Goal: Task Accomplishment & Management: Use online tool/utility

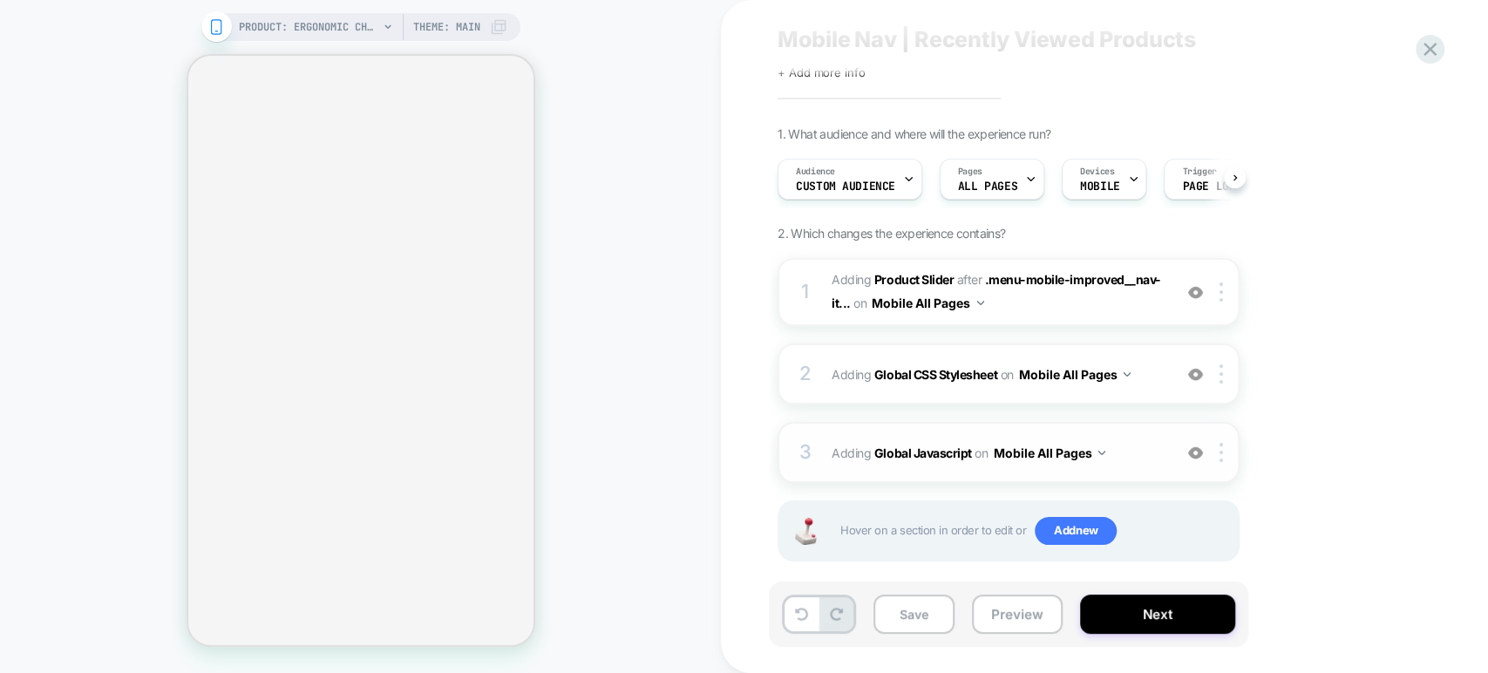
scroll to position [63, 0]
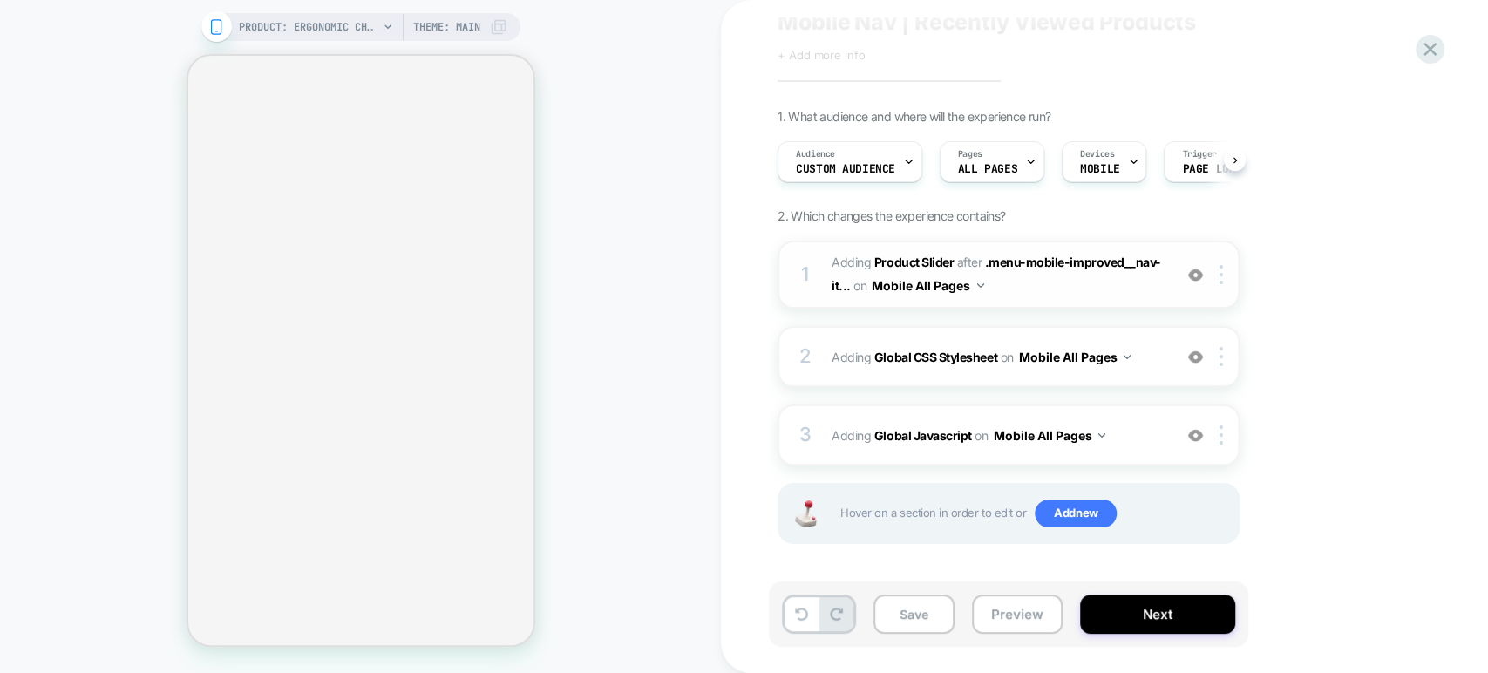
click at [1076, 287] on span "#_loomi_addon_1758226648952 Adding Product Slider AFTER .menu-mobile-improved__…" at bounding box center [998, 274] width 332 height 47
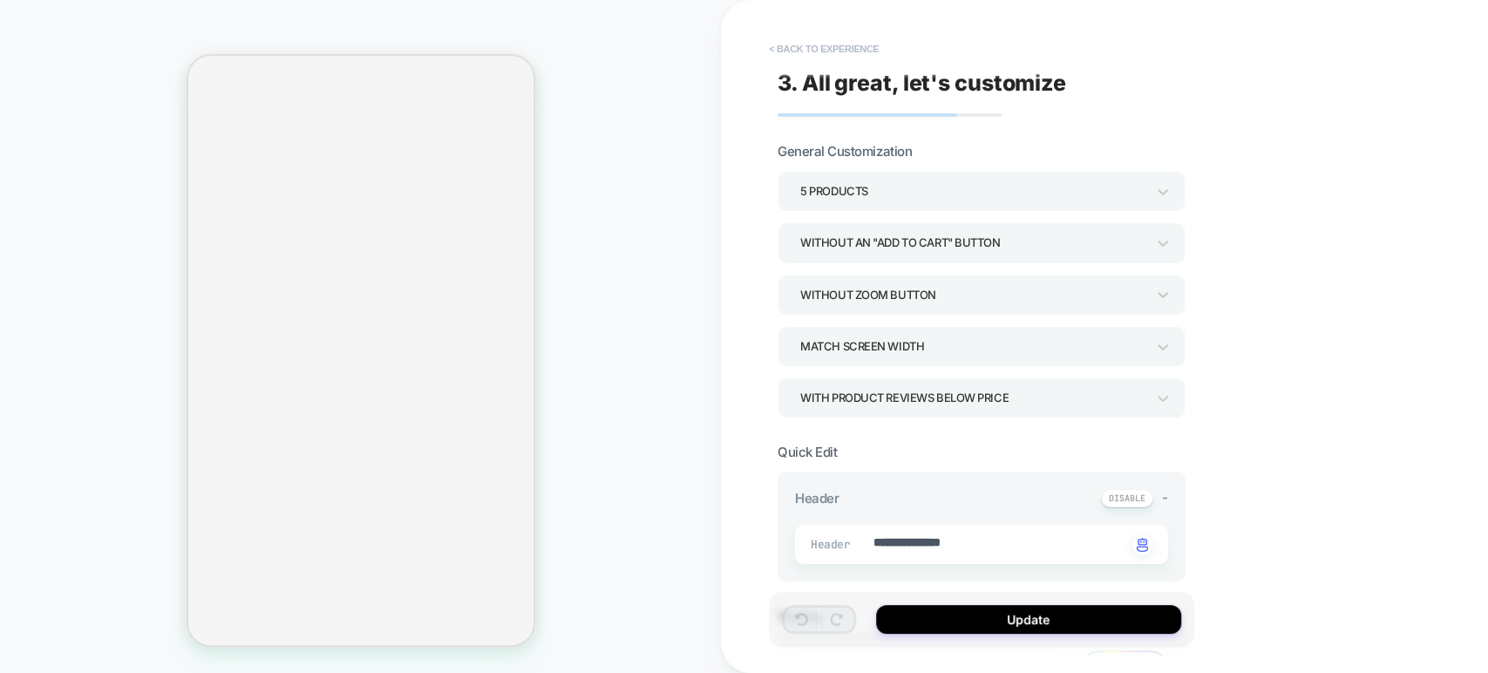
click at [790, 44] on button "< Back to experience" at bounding box center [823, 49] width 127 height 28
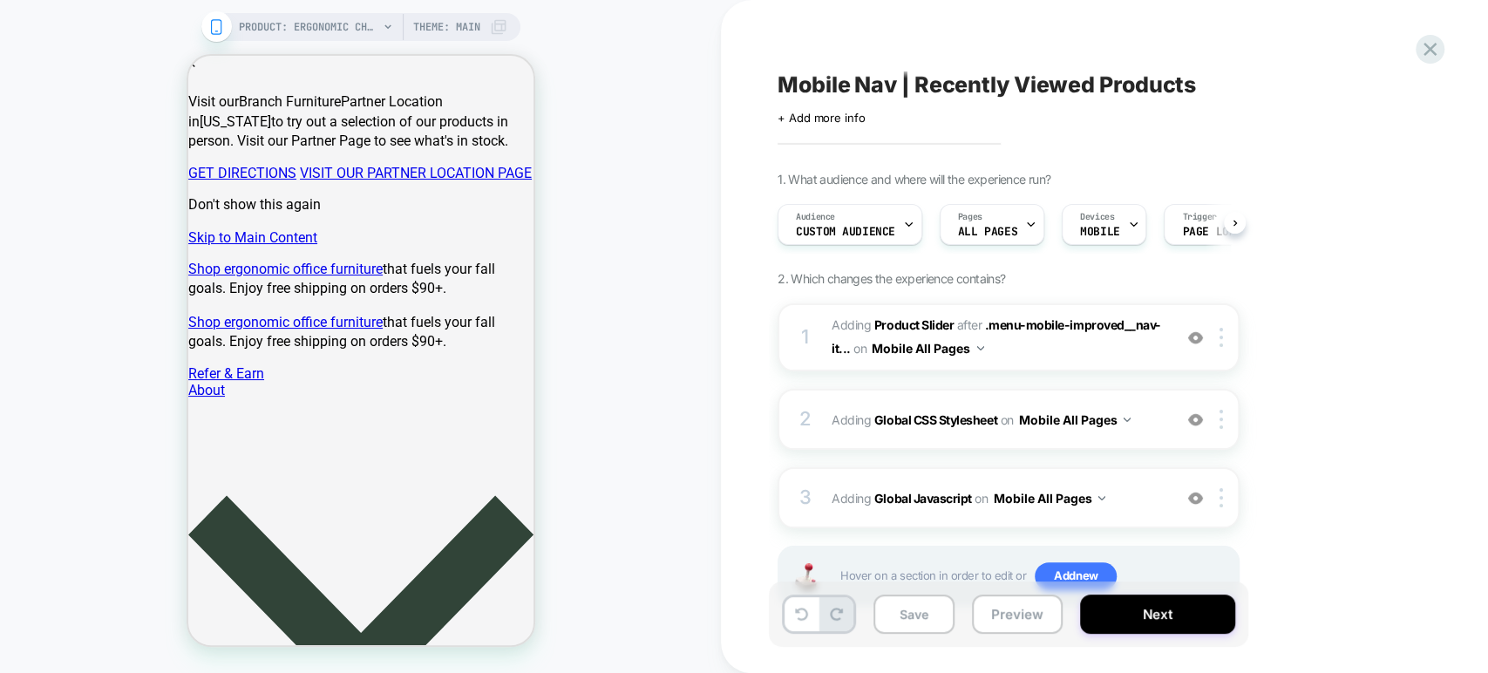
scroll to position [0, 0]
click at [1188, 340] on img at bounding box center [1195, 337] width 15 height 15
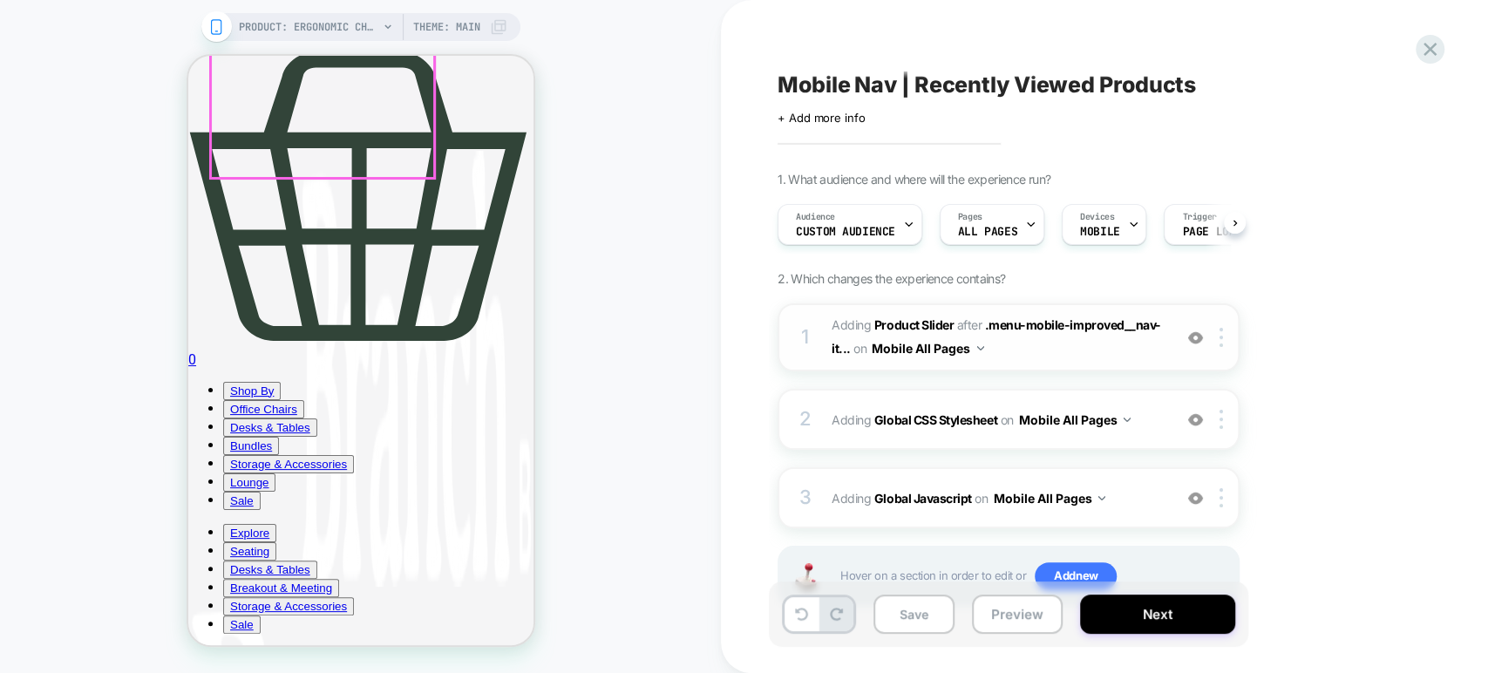
scroll to position [2130, 0]
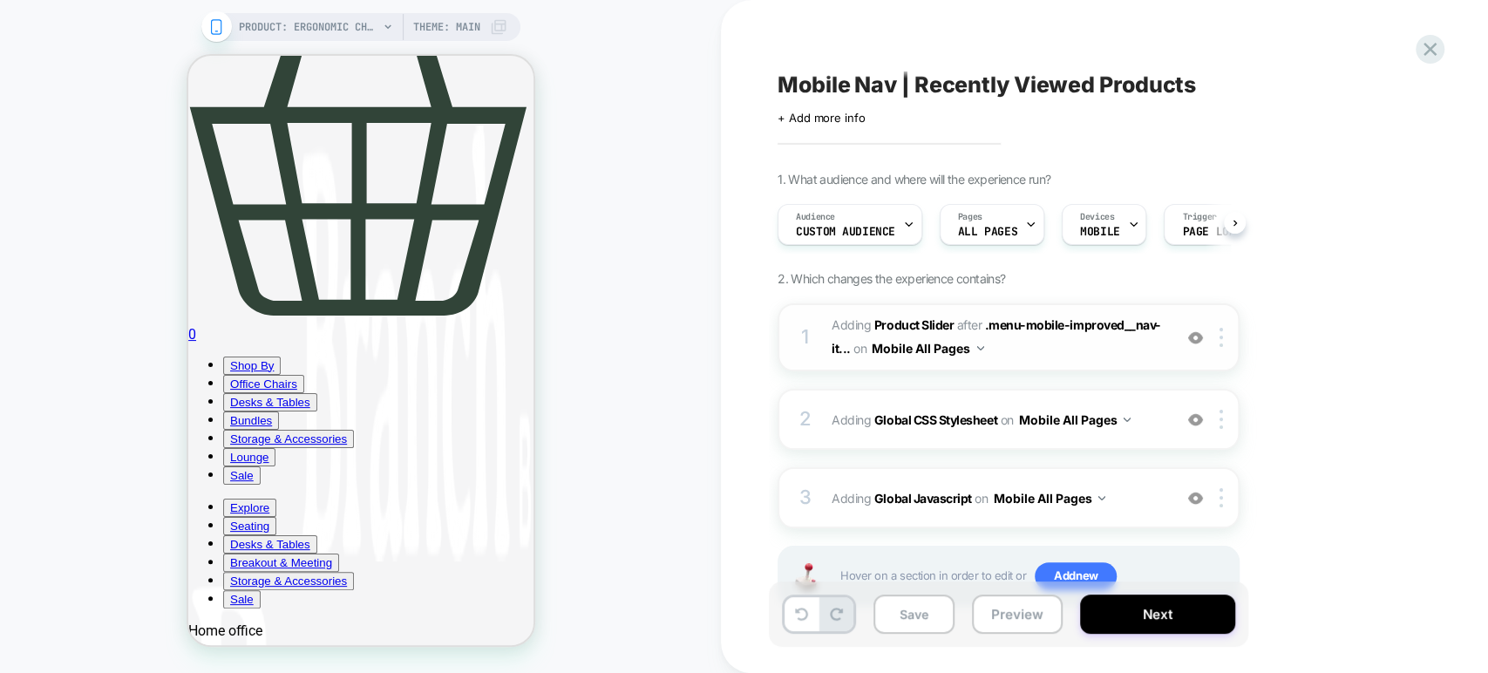
click at [1194, 333] on img at bounding box center [1195, 337] width 15 height 15
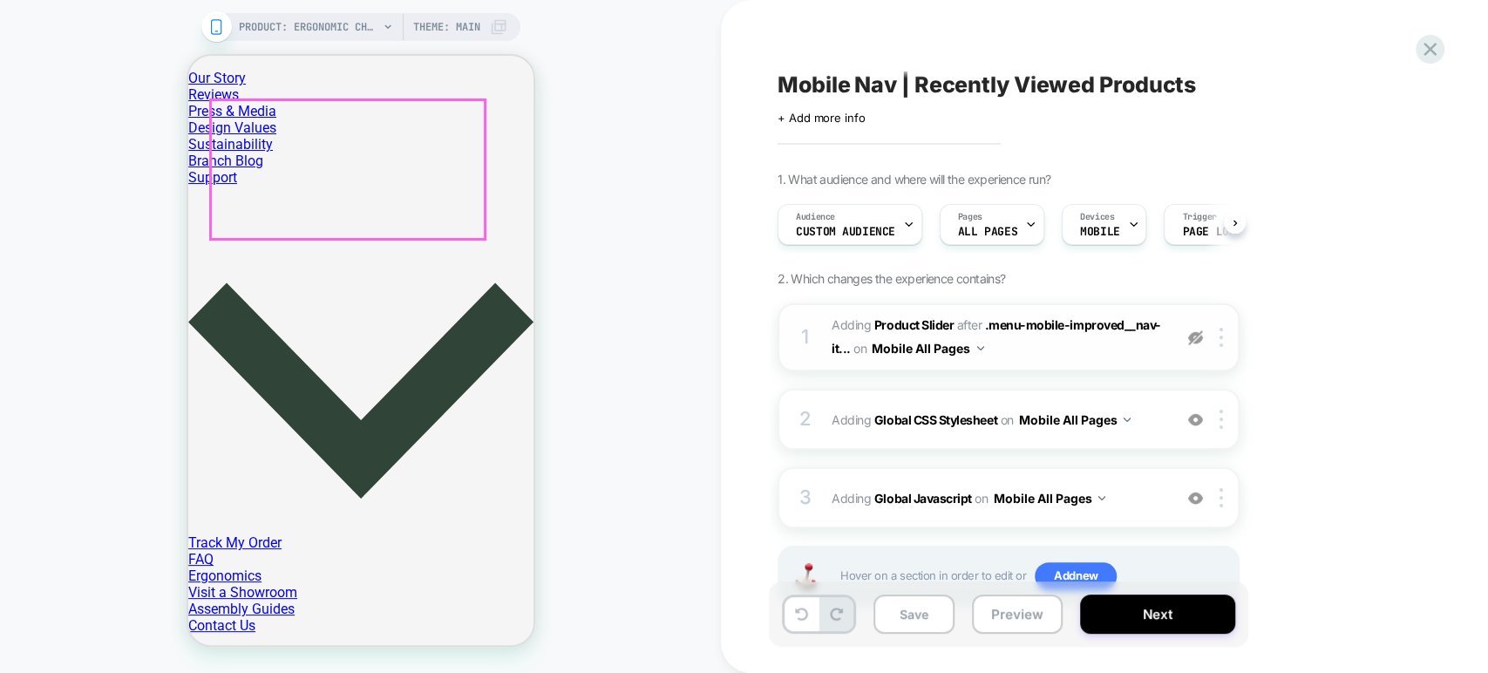
scroll to position [484, 0]
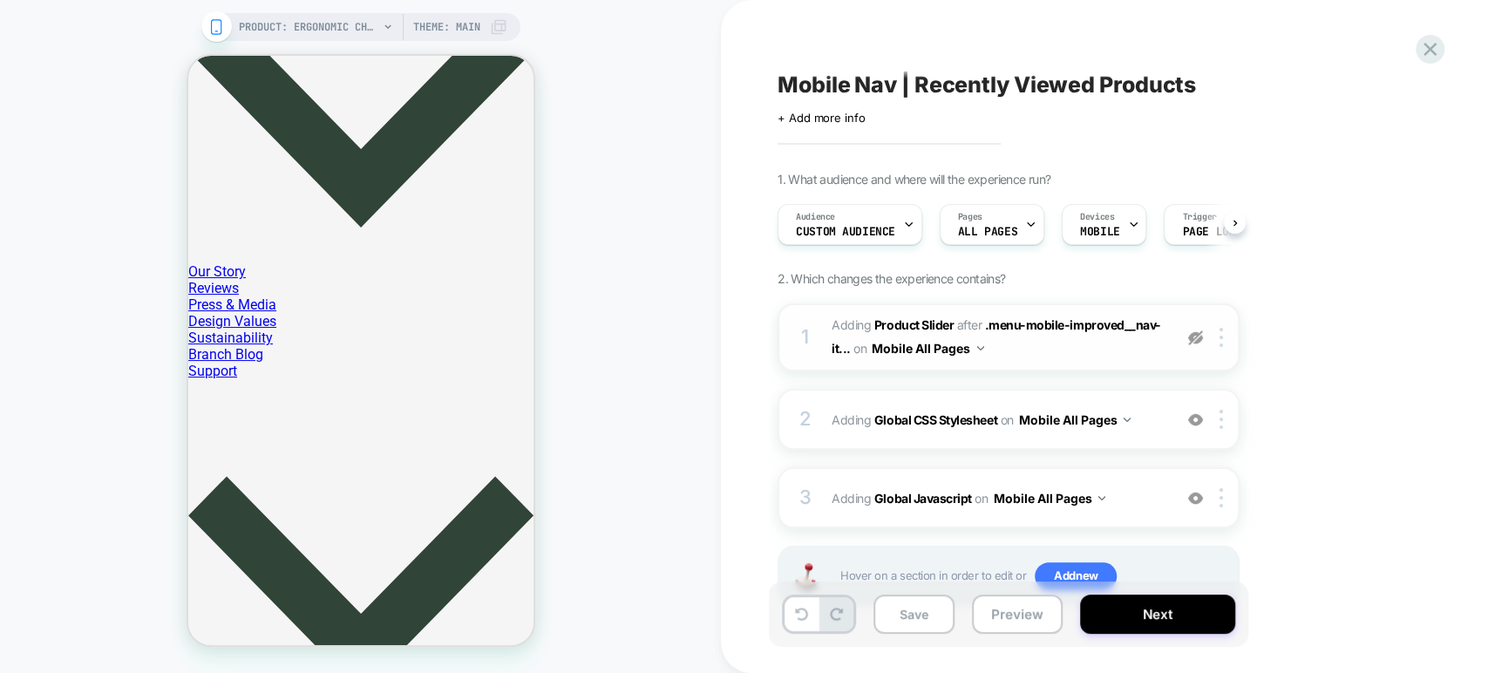
click at [1191, 344] on div at bounding box center [1195, 337] width 29 height 19
click at [1191, 343] on div at bounding box center [1195, 337] width 29 height 19
click at [1197, 333] on img at bounding box center [1195, 337] width 15 height 15
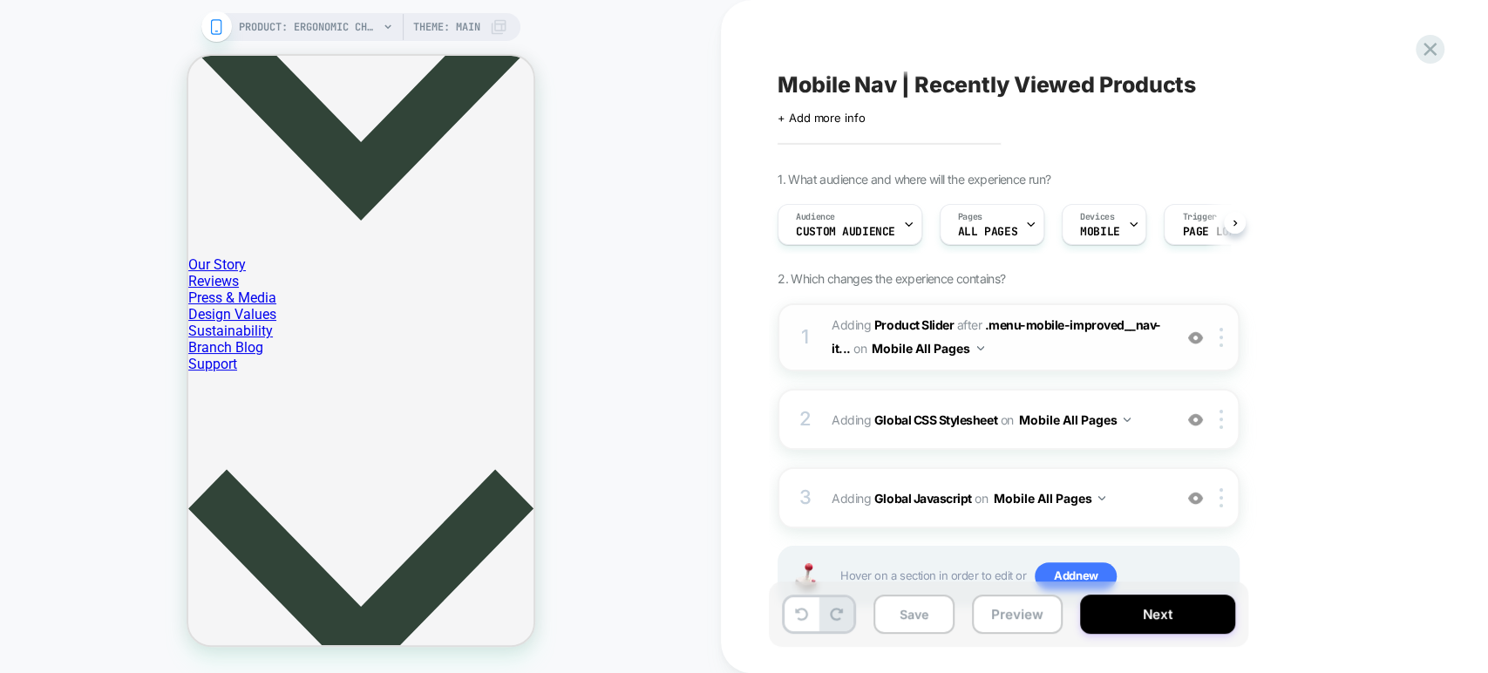
scroll to position [774, 0]
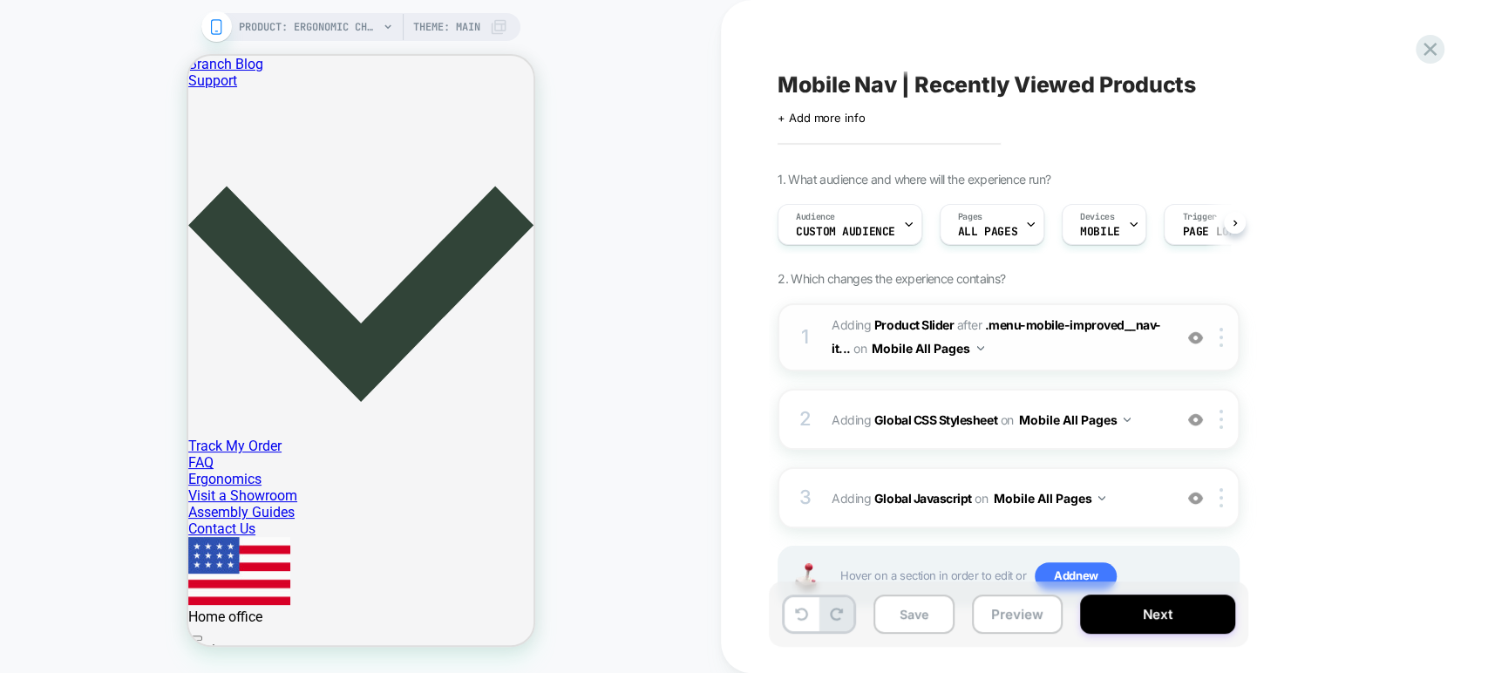
click at [1193, 336] on img at bounding box center [1195, 337] width 15 height 15
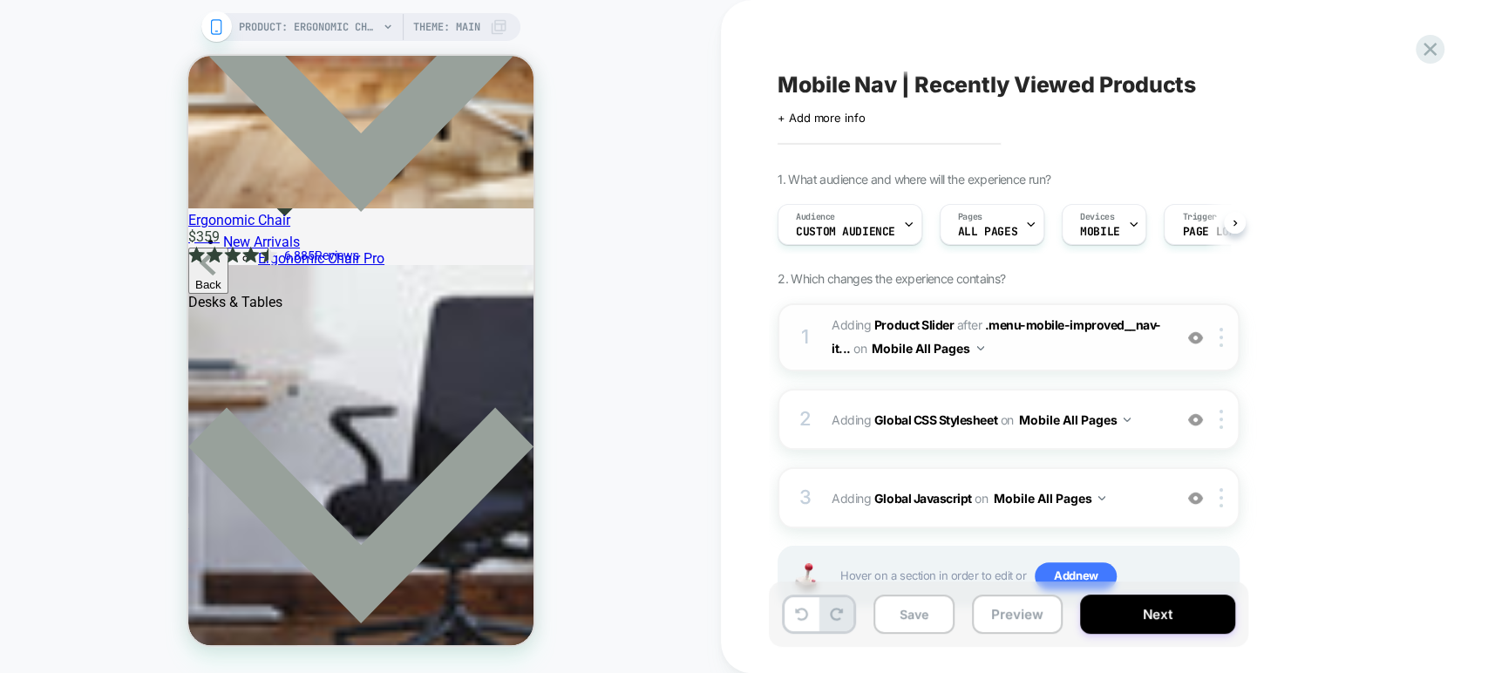
scroll to position [5617, 0]
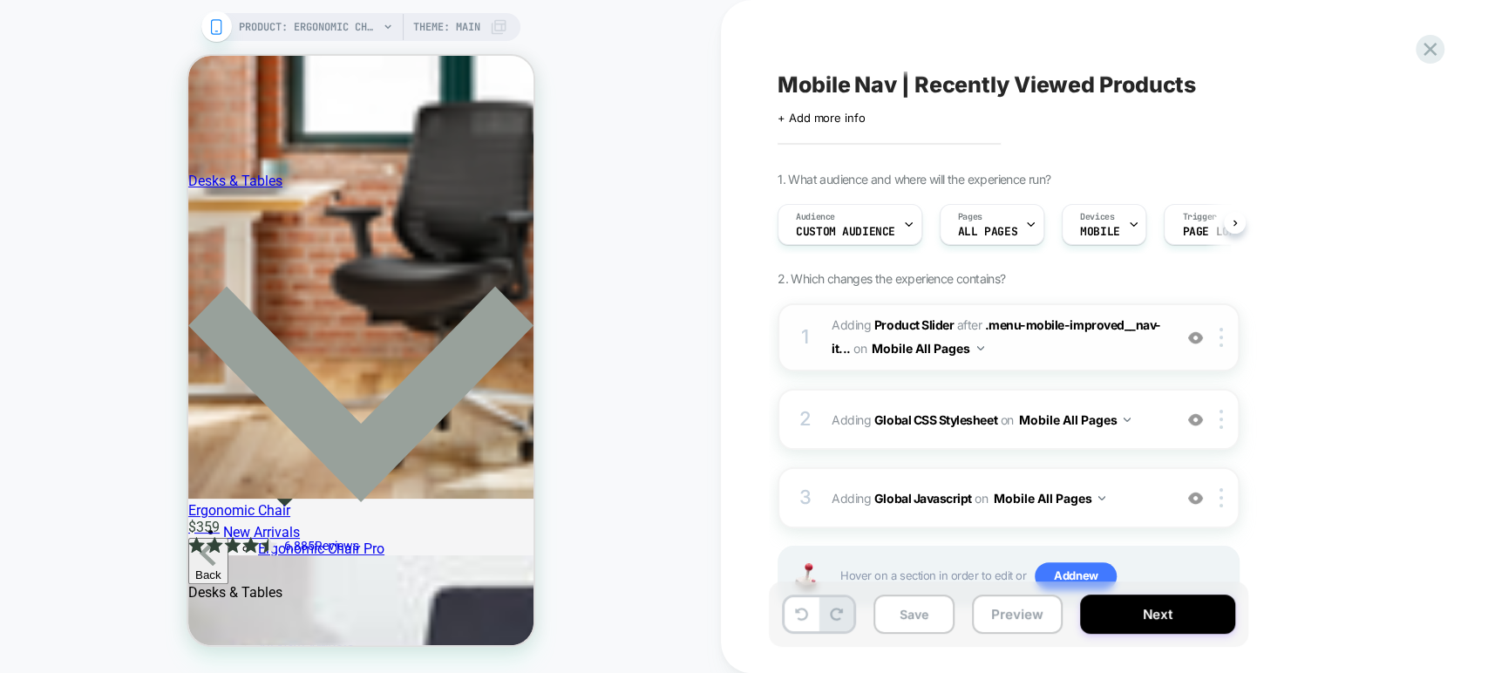
click at [1192, 343] on img at bounding box center [1195, 337] width 15 height 15
click at [1078, 362] on div "1 #_loomi_addon_1758226648952 Adding Product Slider AFTER .menu-mobile-improved…" at bounding box center [1008, 337] width 462 height 68
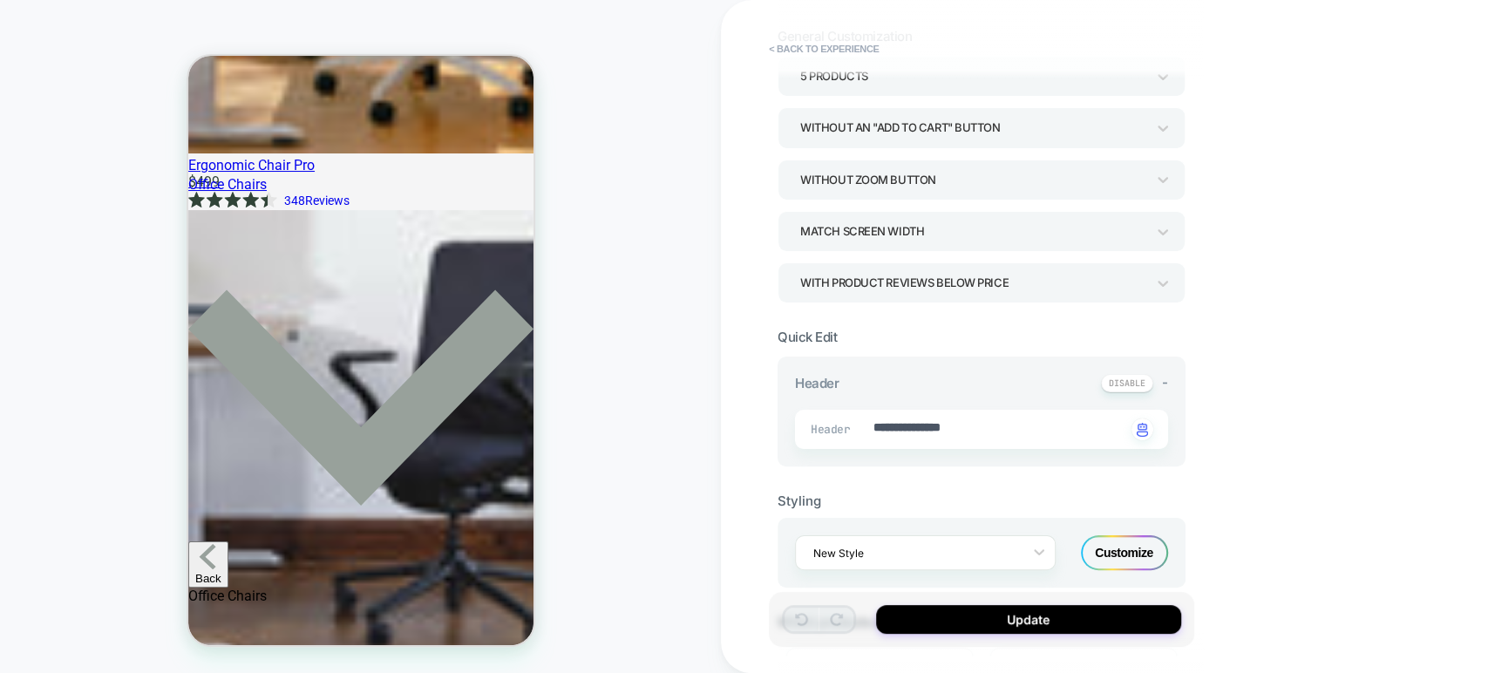
scroll to position [0, 0]
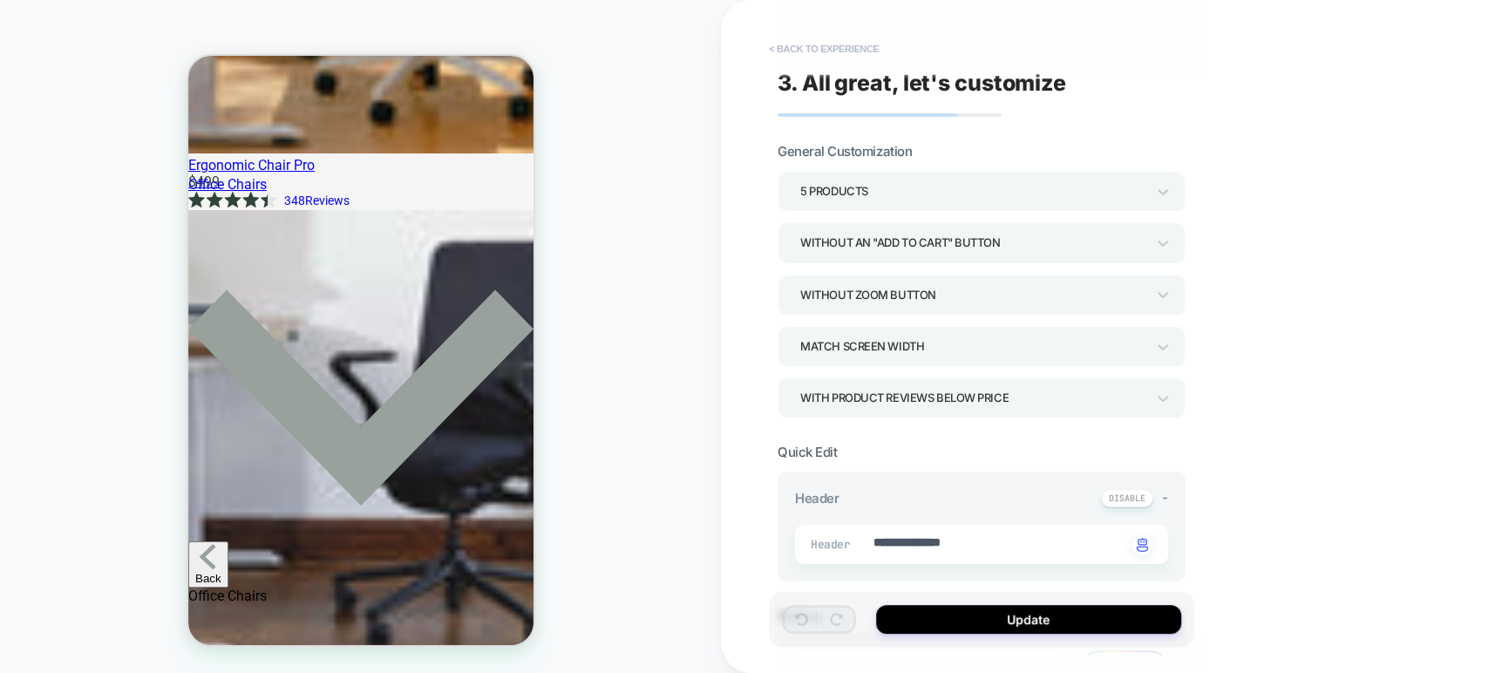
click at [784, 49] on button "< Back to experience" at bounding box center [823, 49] width 127 height 28
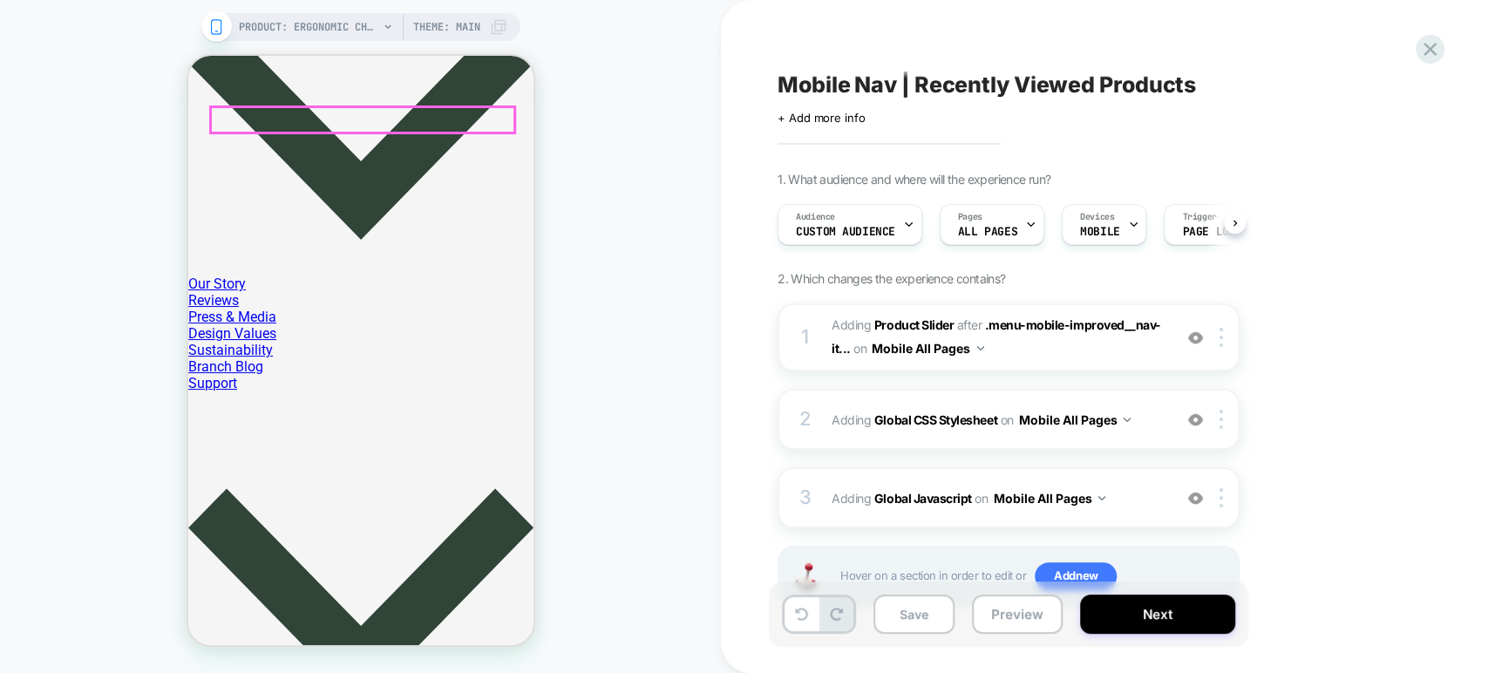
scroll to position [580, 0]
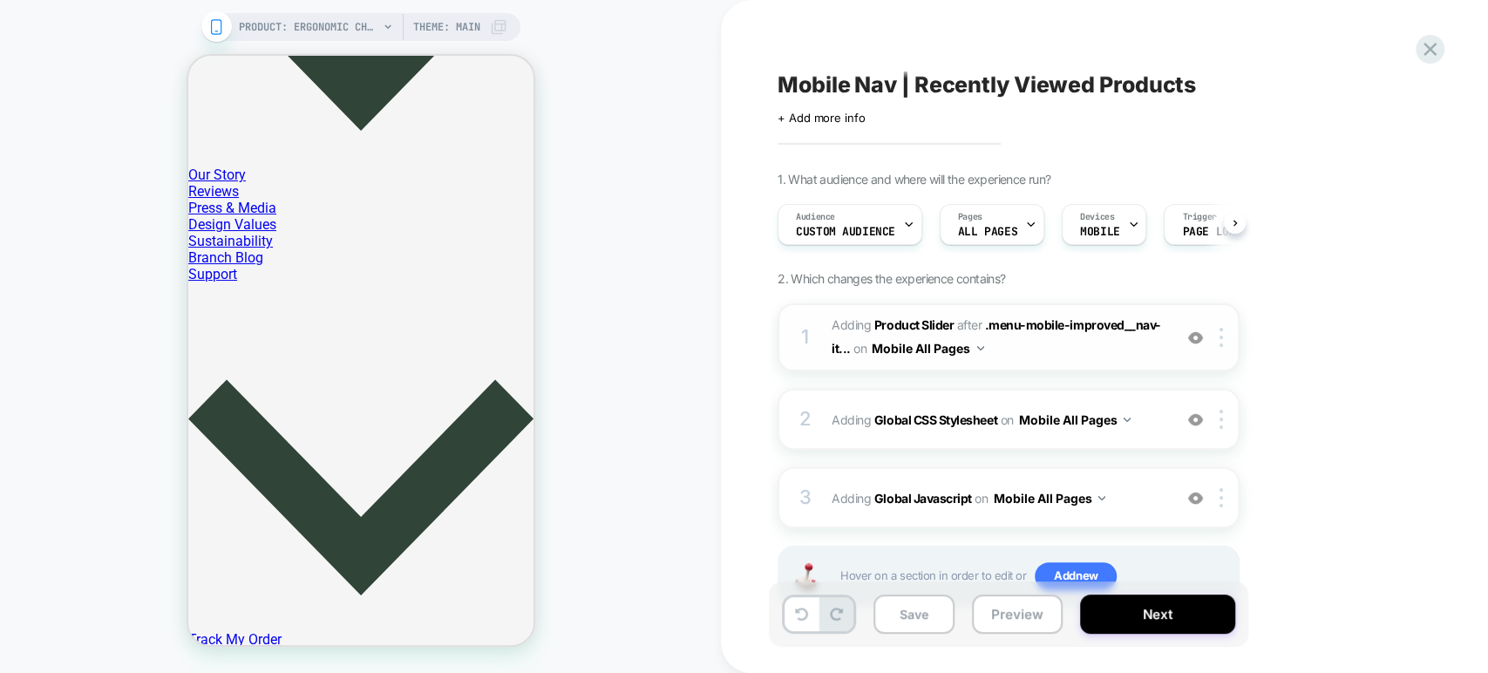
click at [1056, 364] on div "1 #_loomi_addon_1758226648952 Adding Product Slider AFTER .menu-mobile-improved…" at bounding box center [1008, 337] width 462 height 68
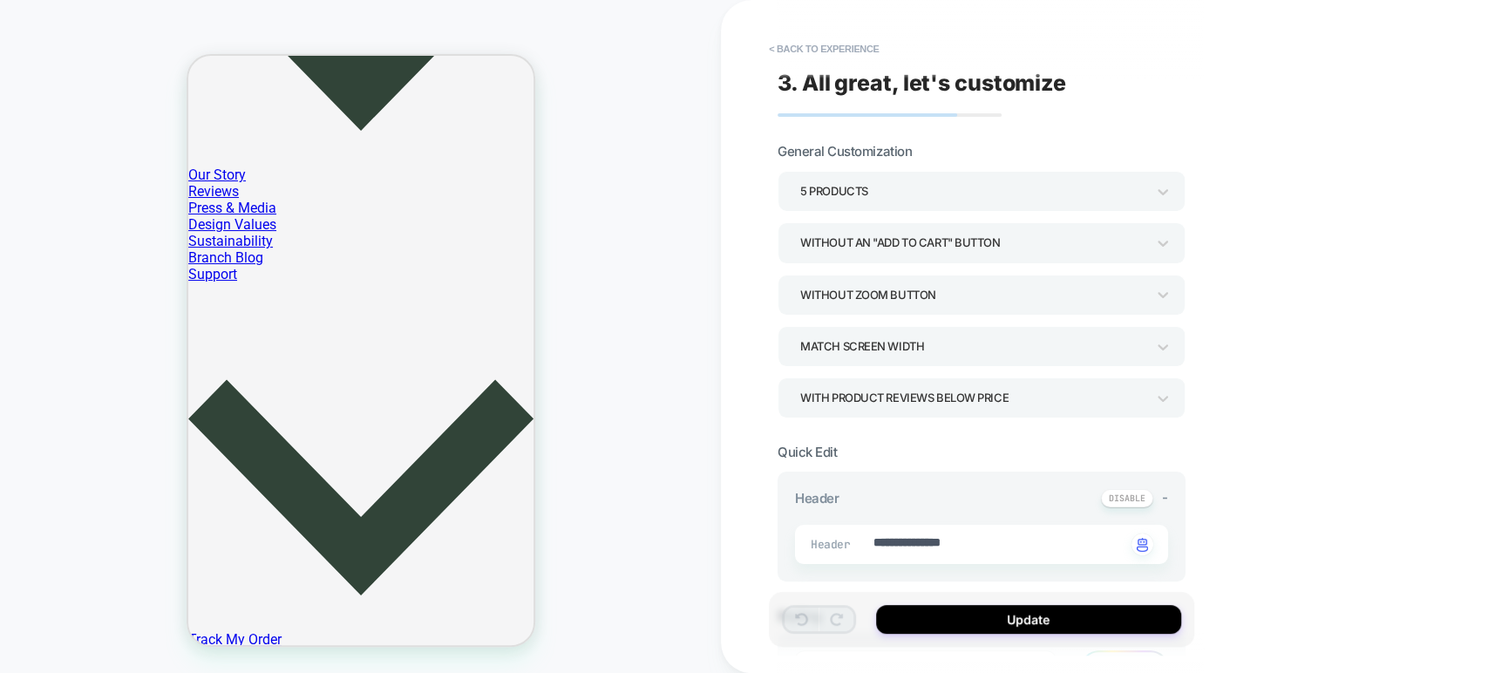
type textarea "*"
click at [777, 49] on button "< Back to experience" at bounding box center [823, 49] width 127 height 28
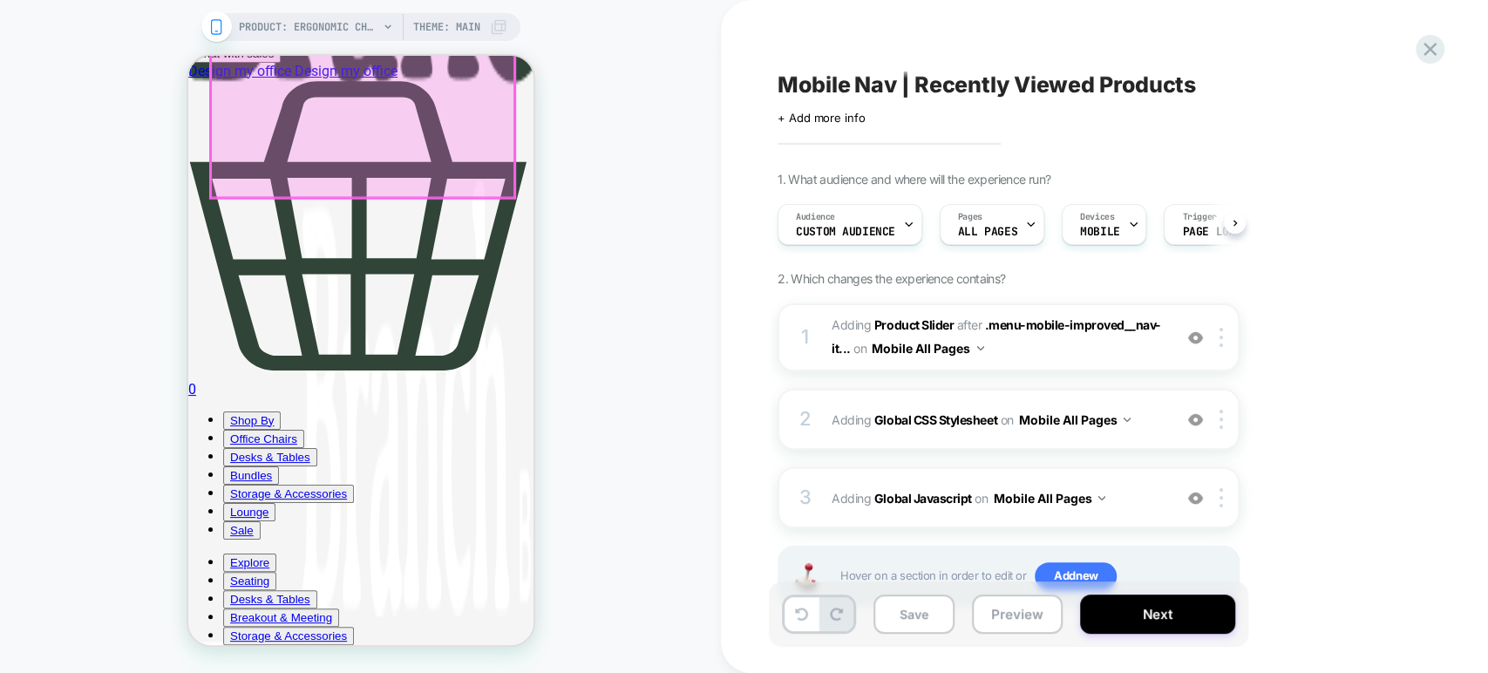
scroll to position [2615, 0]
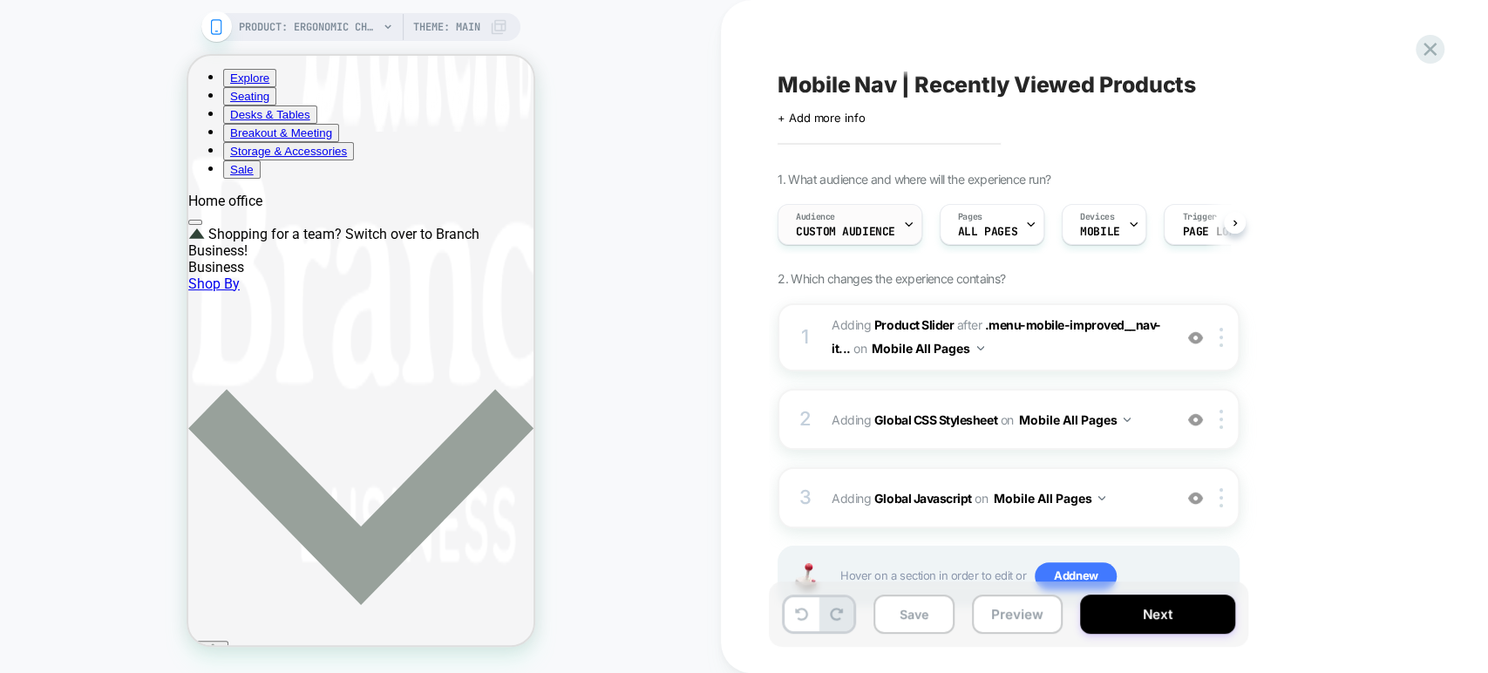
click at [872, 218] on div "Audience Custom Audience" at bounding box center [845, 224] width 134 height 39
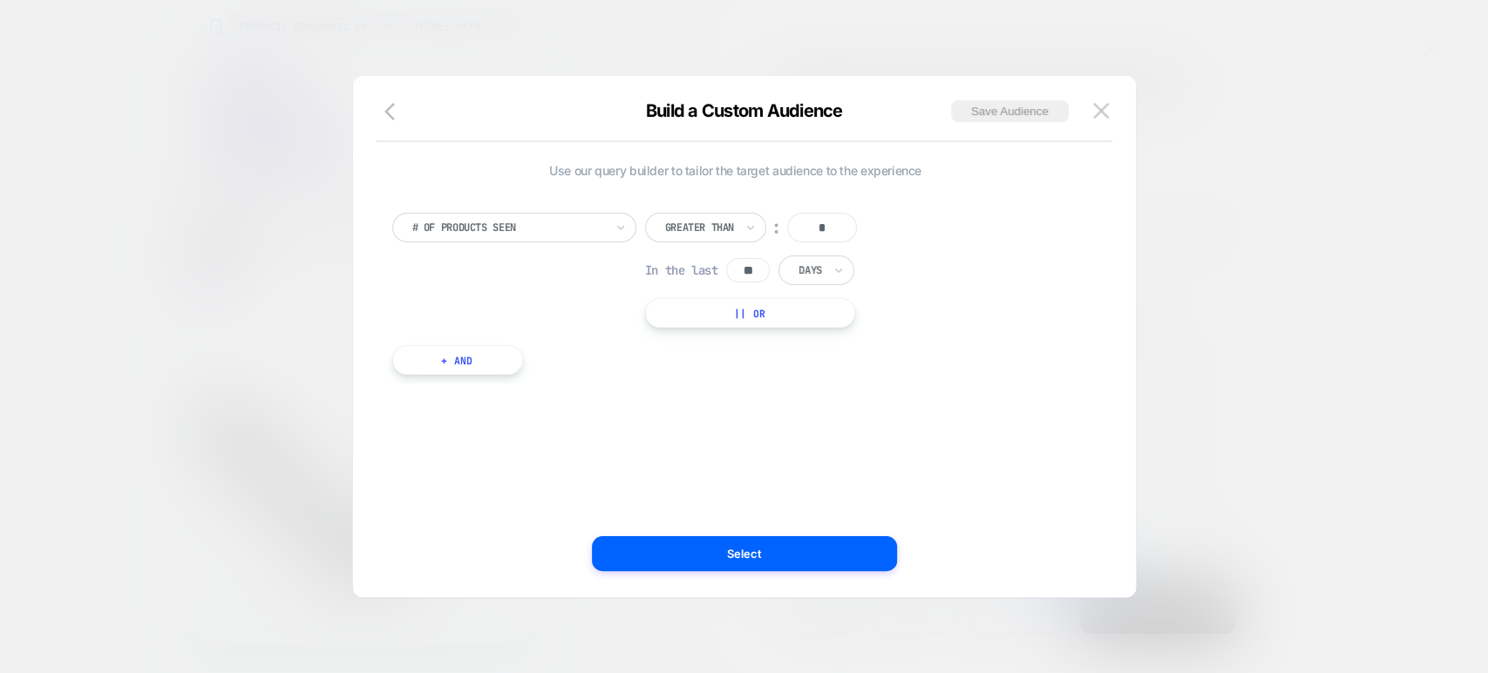
click at [1289, 193] on div at bounding box center [744, 336] width 1488 height 673
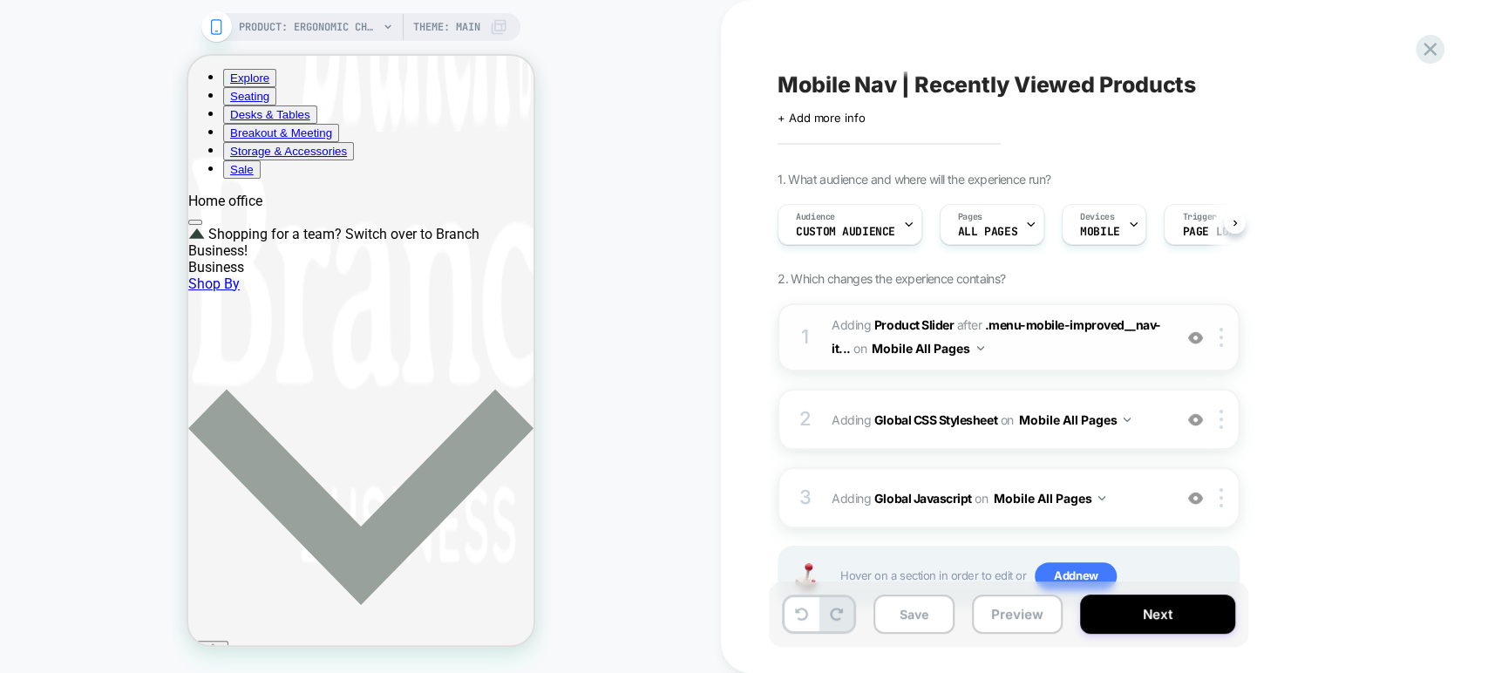
scroll to position [63, 0]
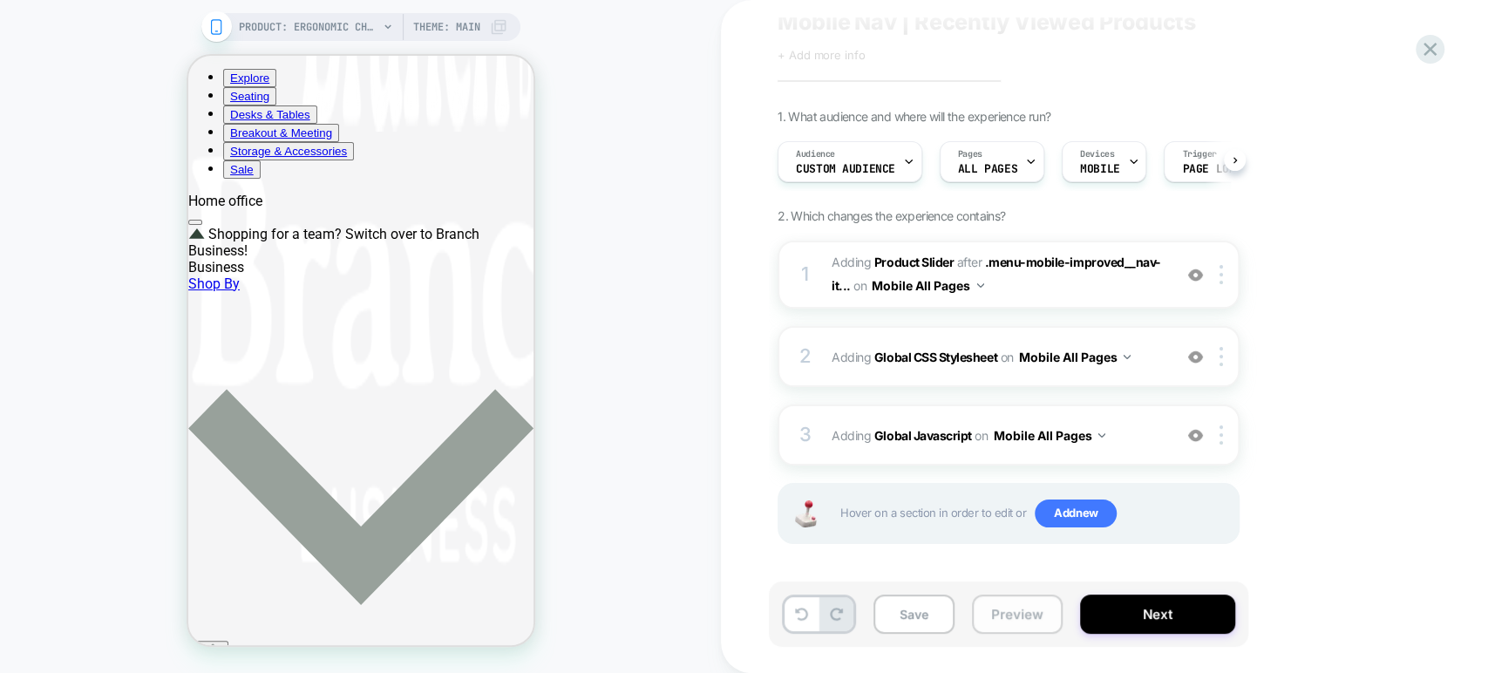
click at [996, 607] on button "Preview" at bounding box center [1017, 613] width 91 height 39
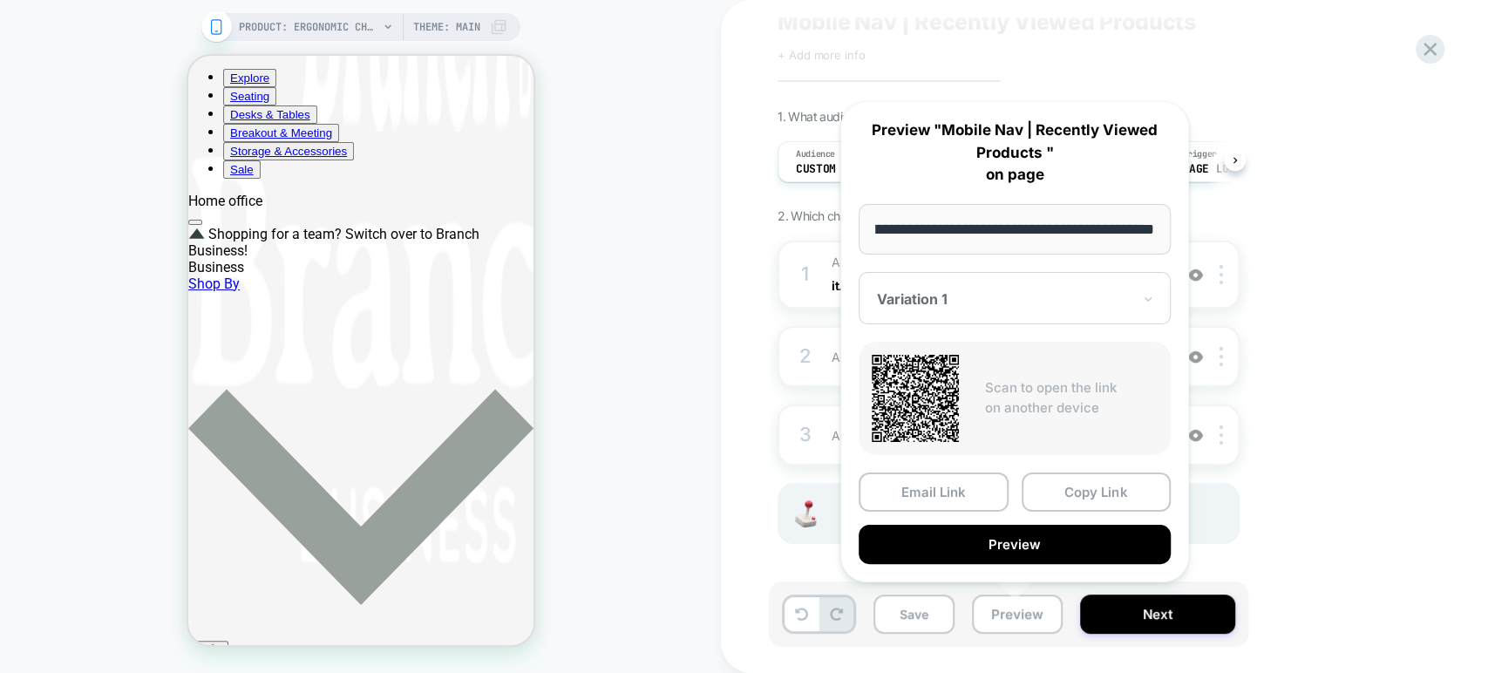
scroll to position [0, 0]
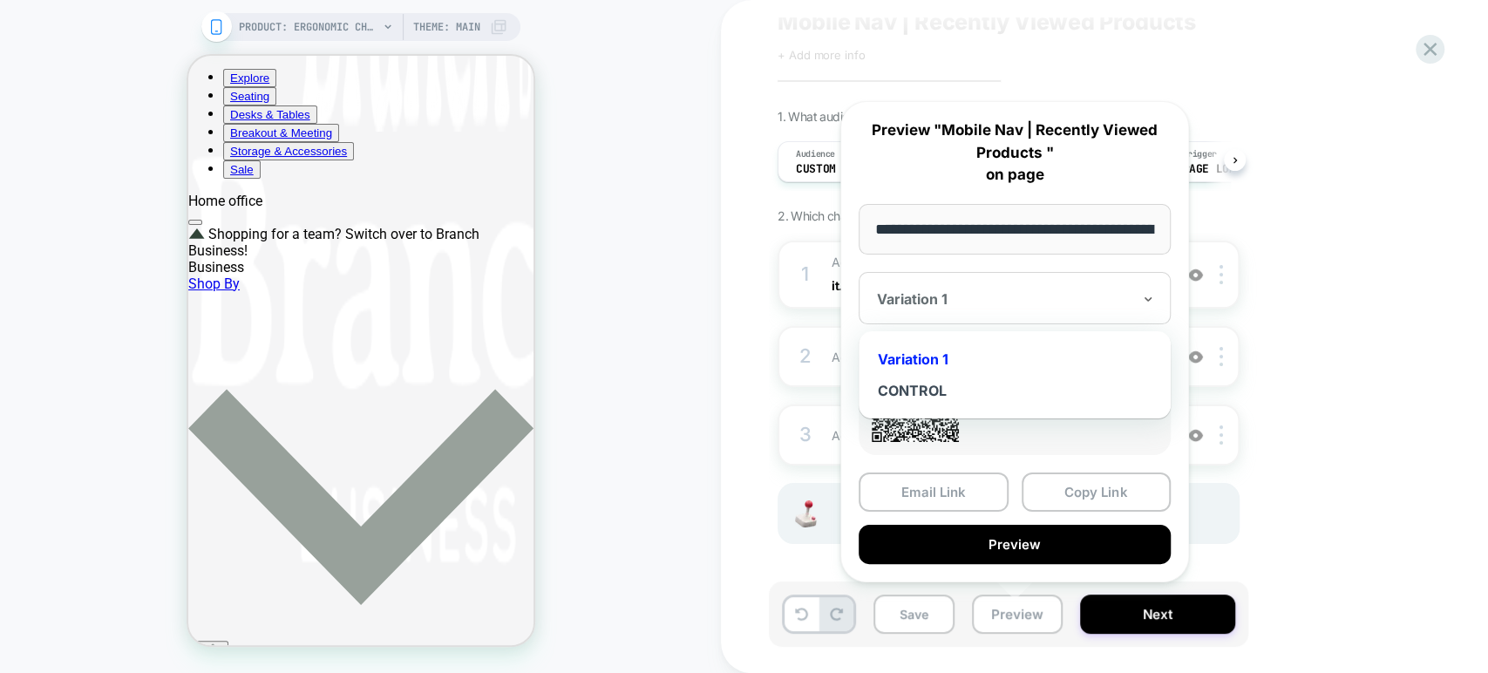
click at [992, 311] on div "Variation 1" at bounding box center [1015, 298] width 312 height 52
click at [1368, 234] on div "1. What audience and where will the experience run? Audience Custom Audience Pa…" at bounding box center [1095, 348] width 636 height 479
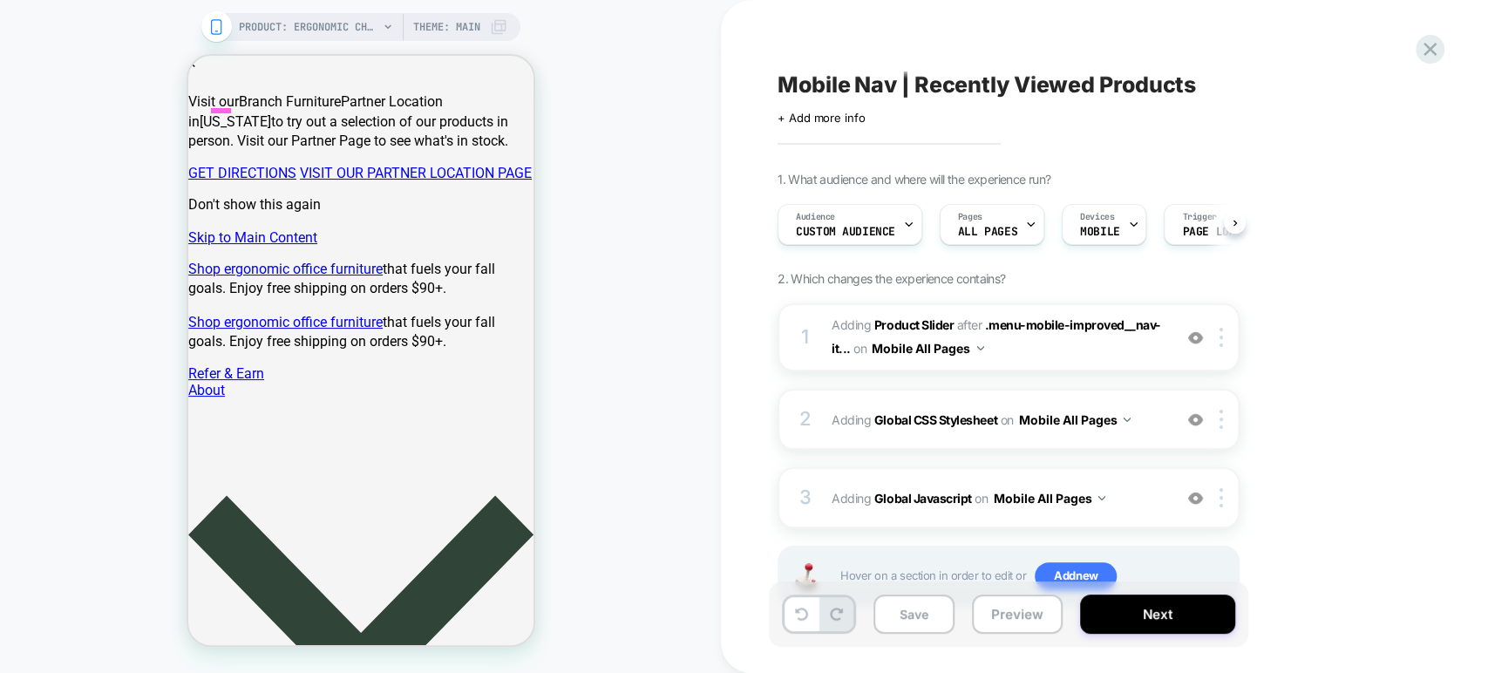
click at [1194, 339] on img at bounding box center [1195, 337] width 15 height 15
click at [1219, 341] on img at bounding box center [1220, 337] width 3 height 19
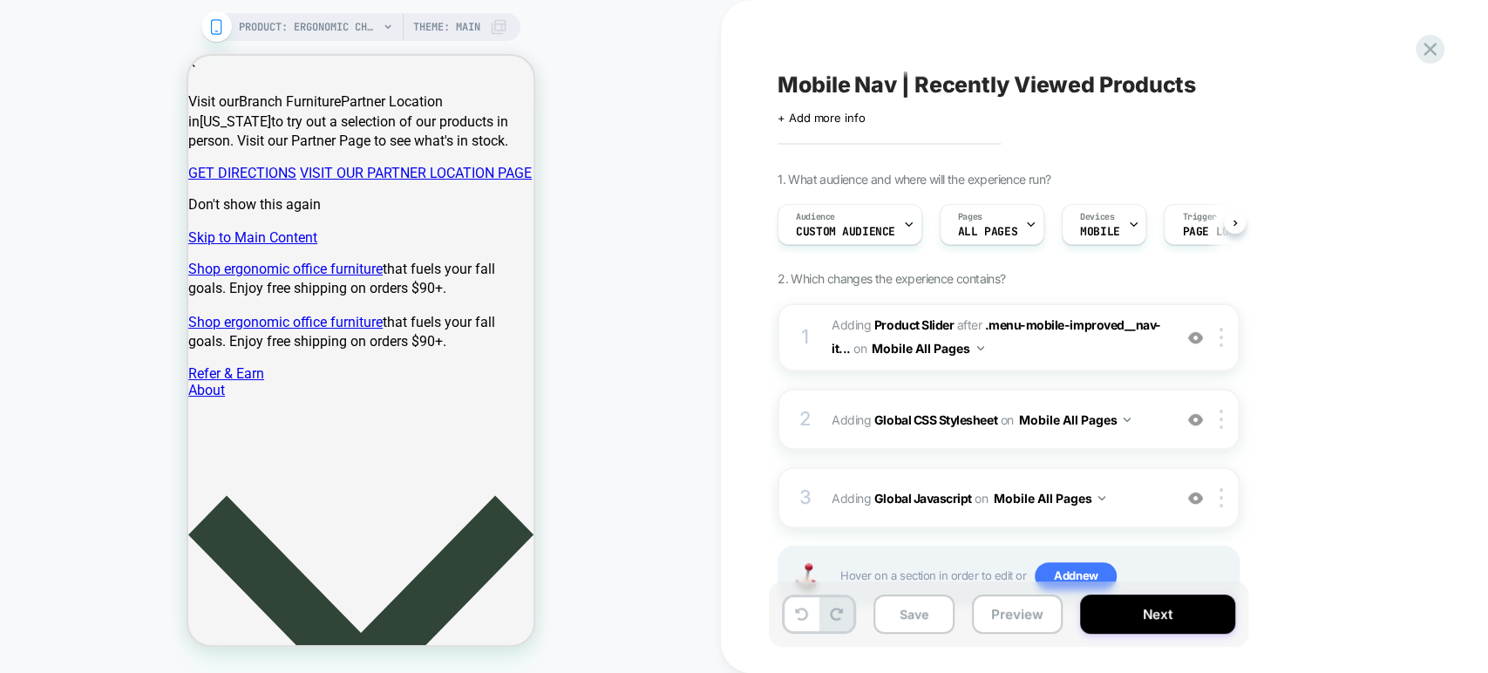
click at [1347, 335] on div "1. What audience and where will the experience run? Audience Custom Audience Pa…" at bounding box center [1095, 411] width 636 height 479
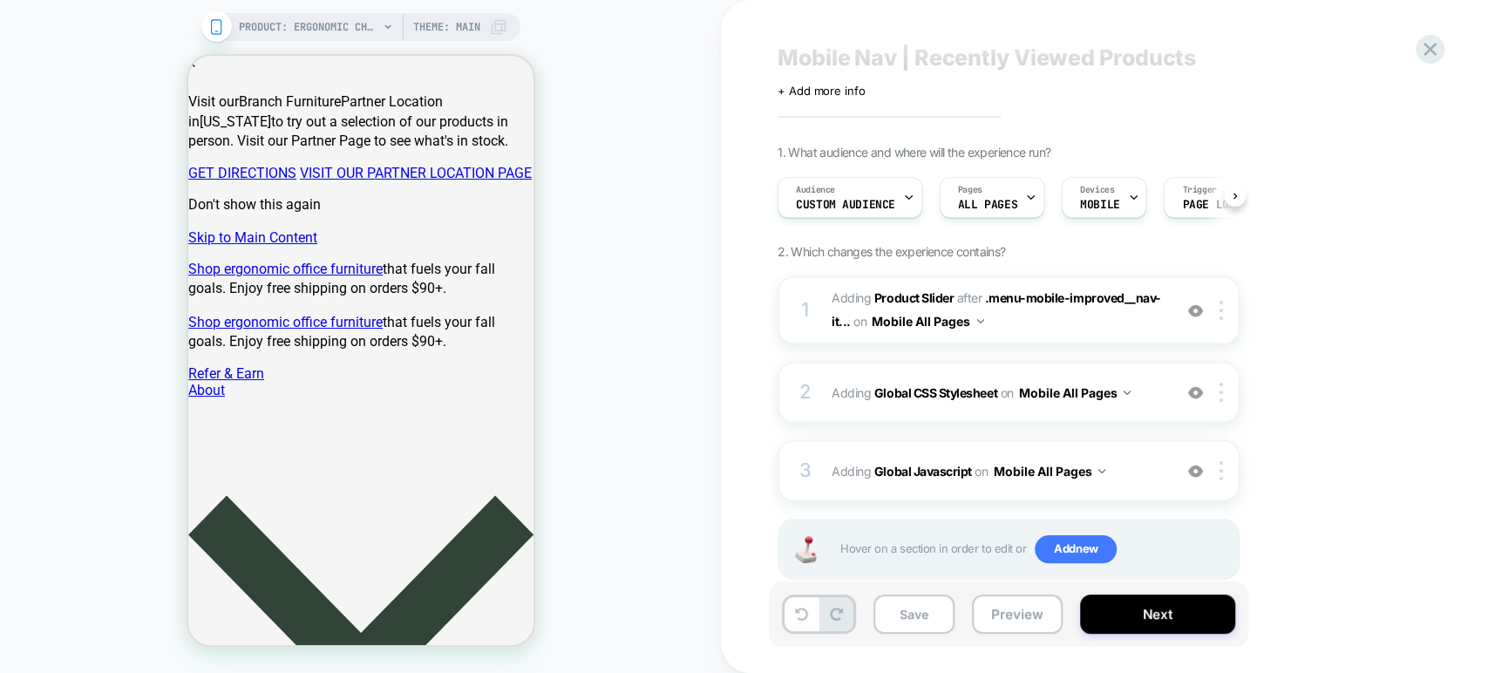
scroll to position [63, 0]
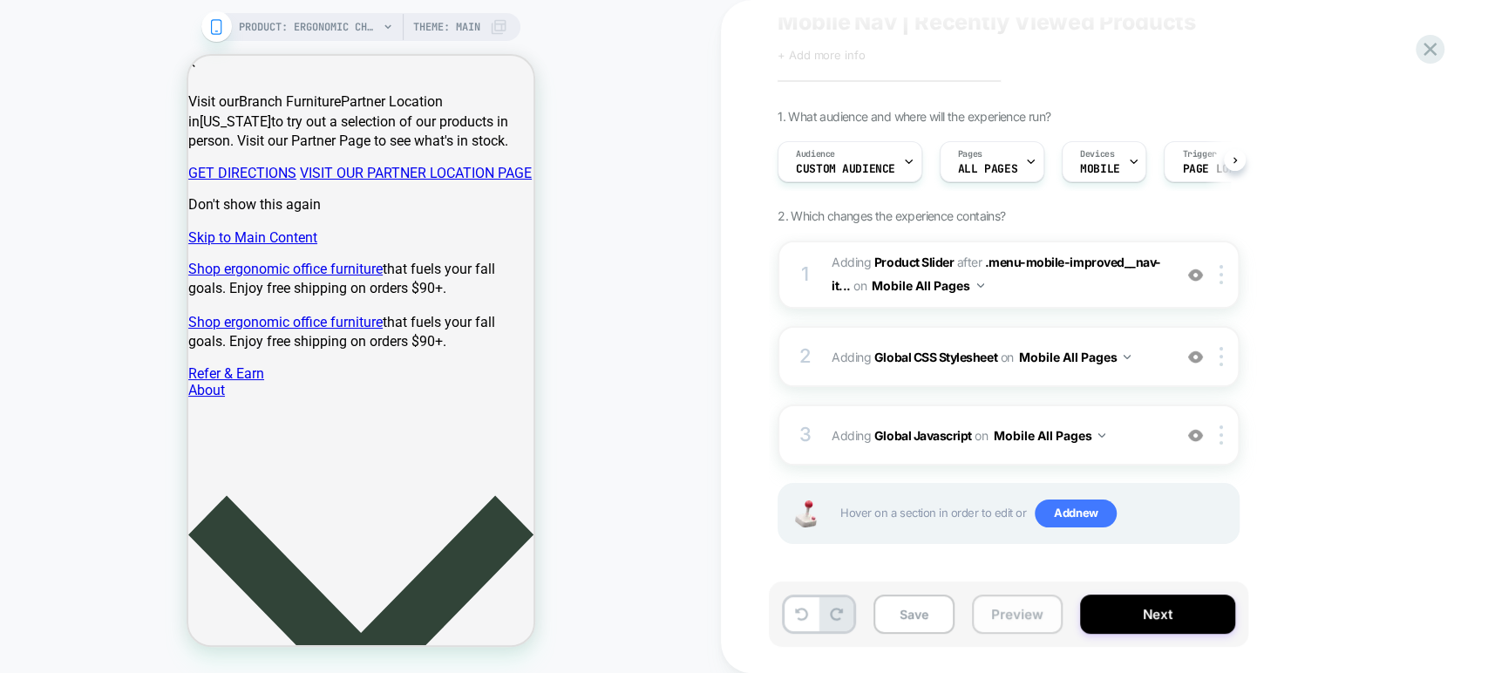
click at [1018, 618] on button "Preview" at bounding box center [1017, 613] width 91 height 39
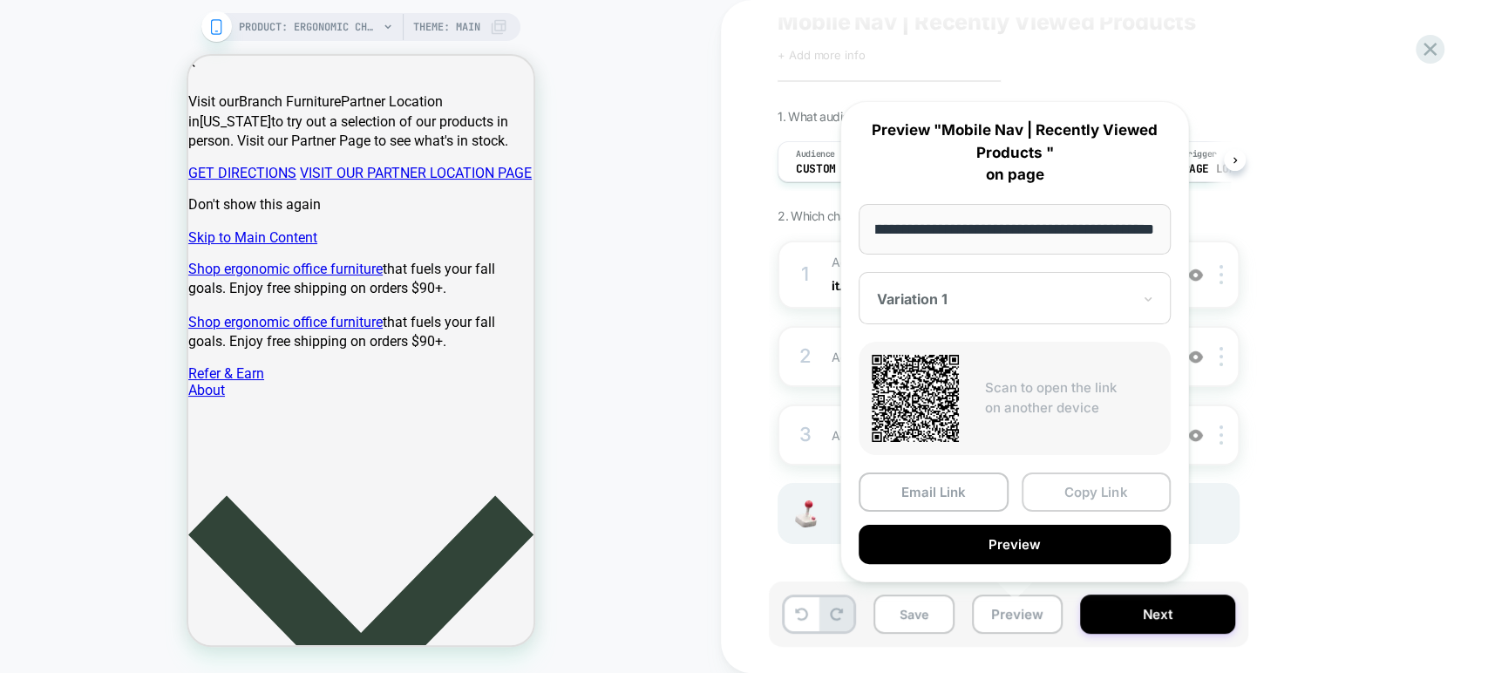
scroll to position [0, 0]
click at [1102, 492] on button "Copy Link" at bounding box center [1097, 491] width 150 height 39
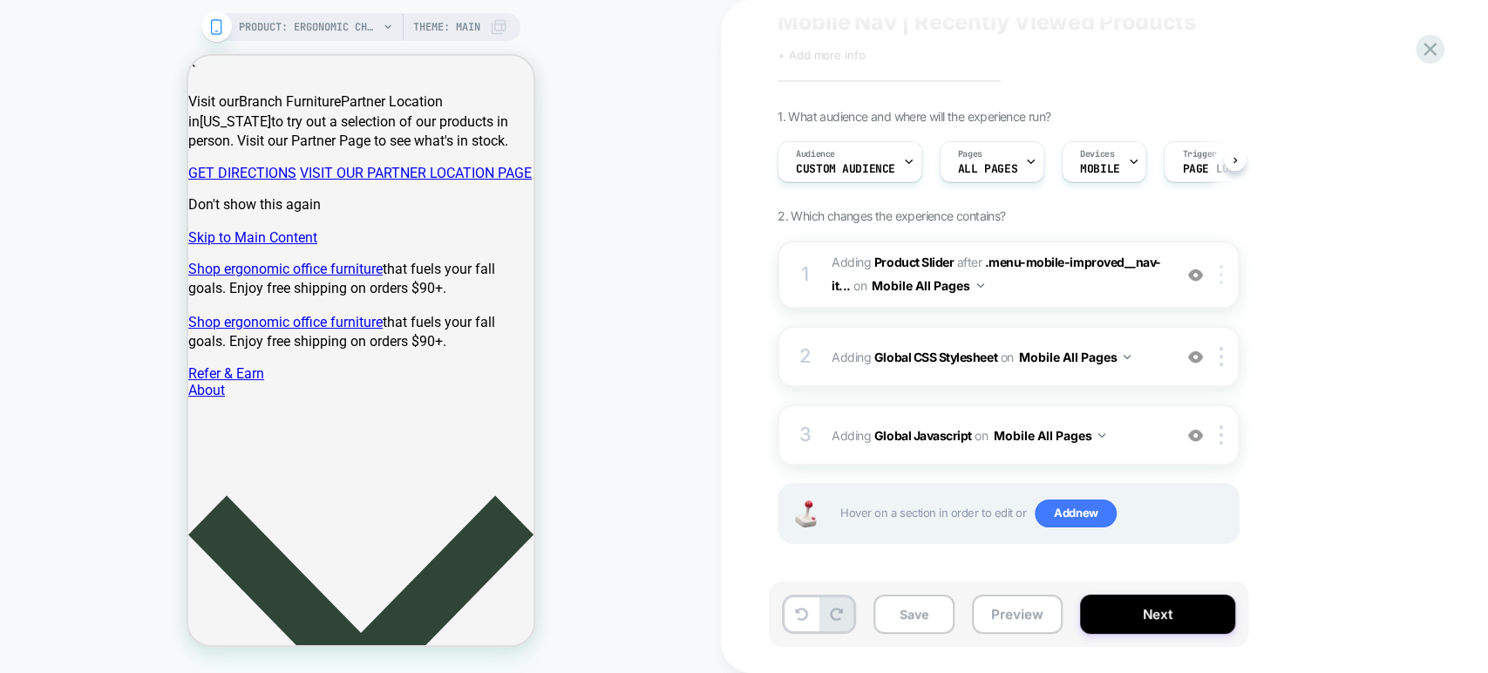
click at [1220, 270] on img at bounding box center [1220, 274] width 3 height 19
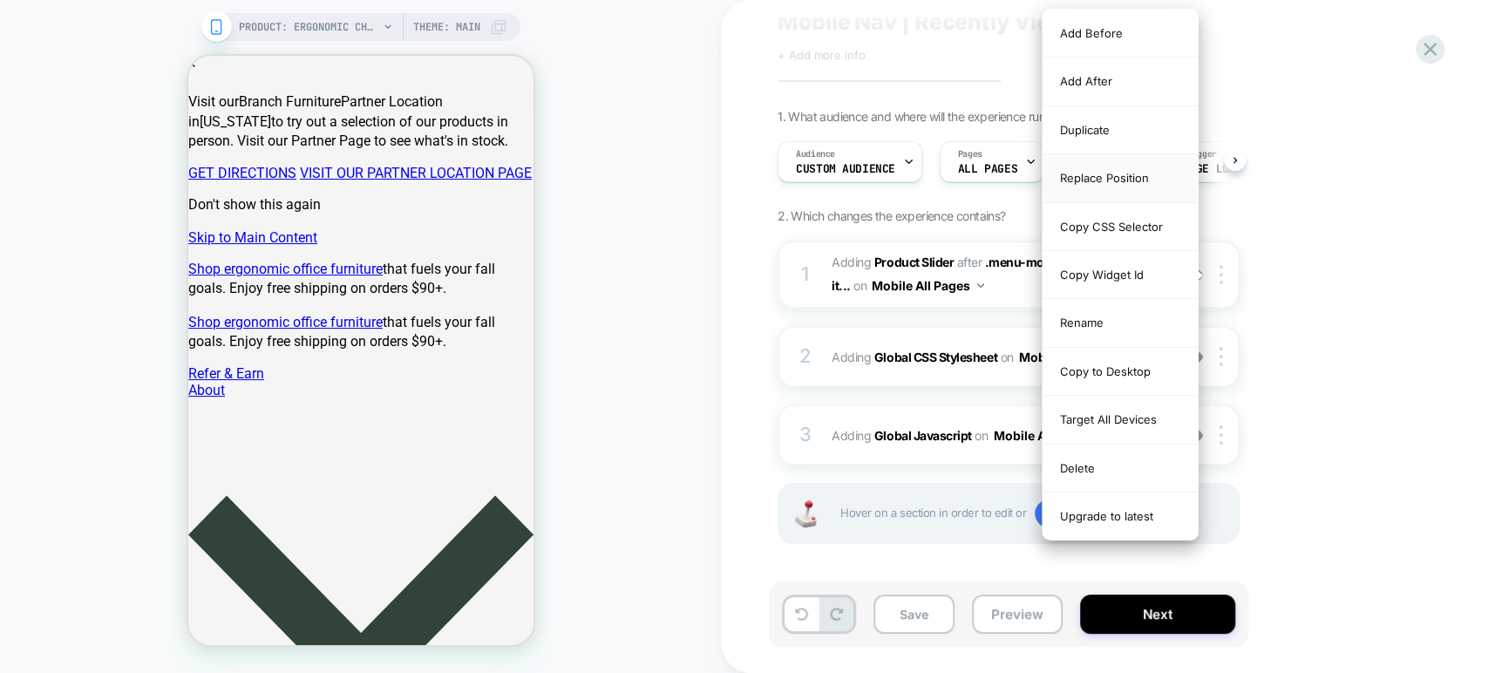
click at [1099, 173] on div "Replace Position" at bounding box center [1119, 178] width 155 height 48
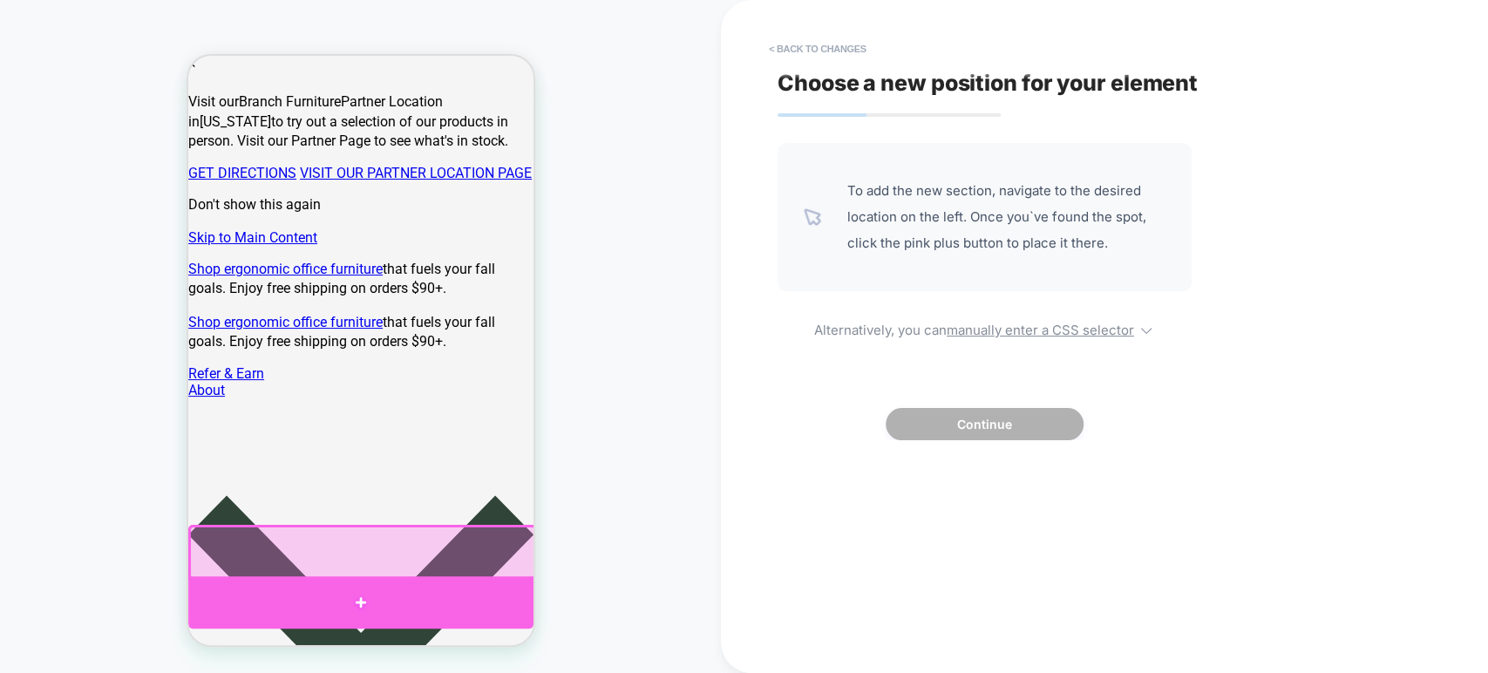
click at [361, 597] on div at bounding box center [359, 602] width 345 height 52
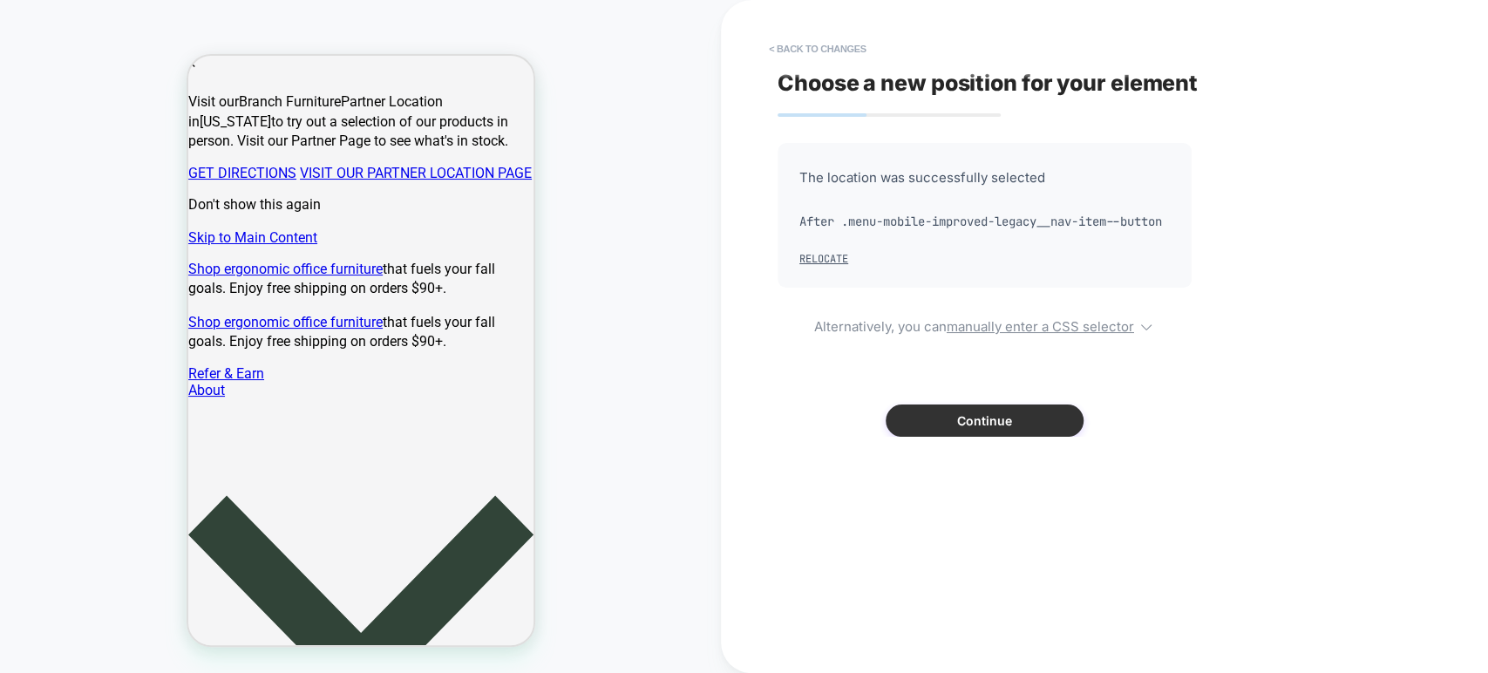
click at [910, 437] on button "Continue" at bounding box center [985, 420] width 198 height 32
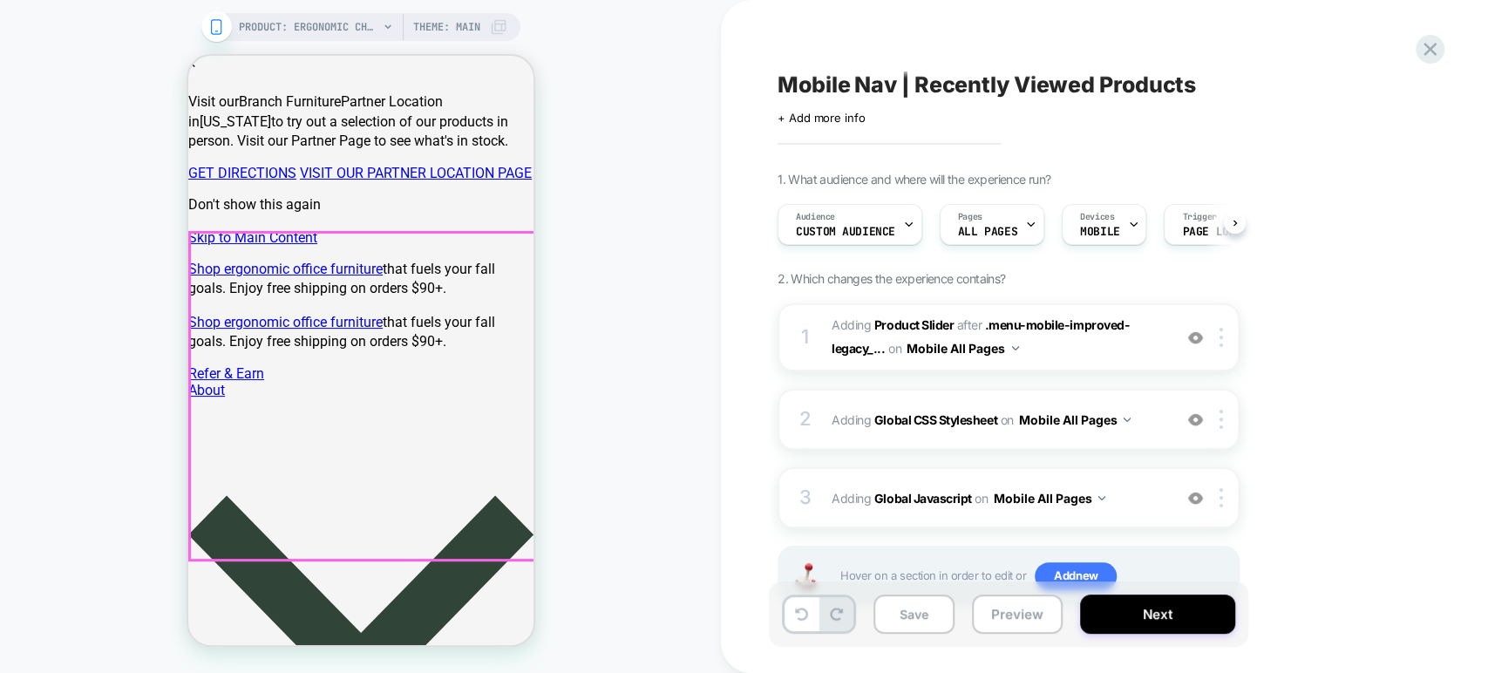
scroll to position [52, 0]
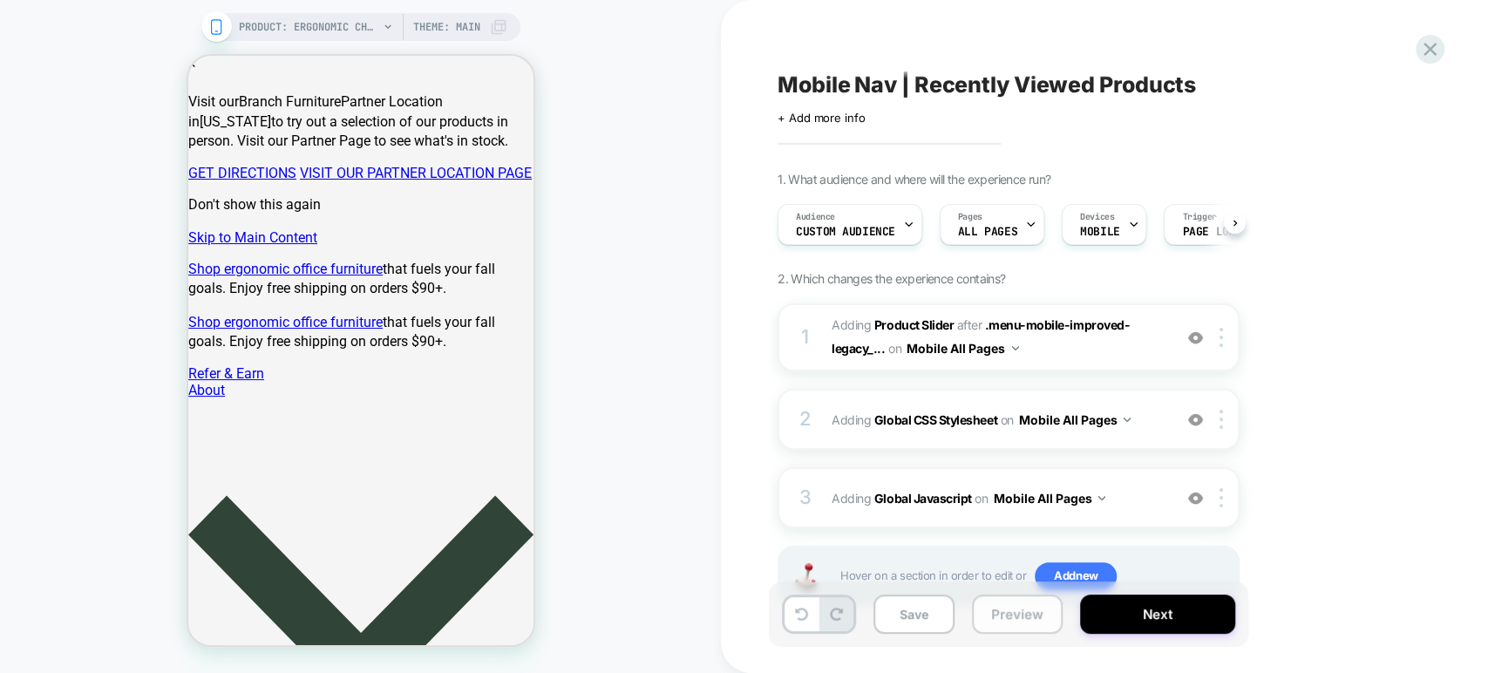
click at [1018, 621] on button "Preview" at bounding box center [1017, 613] width 91 height 39
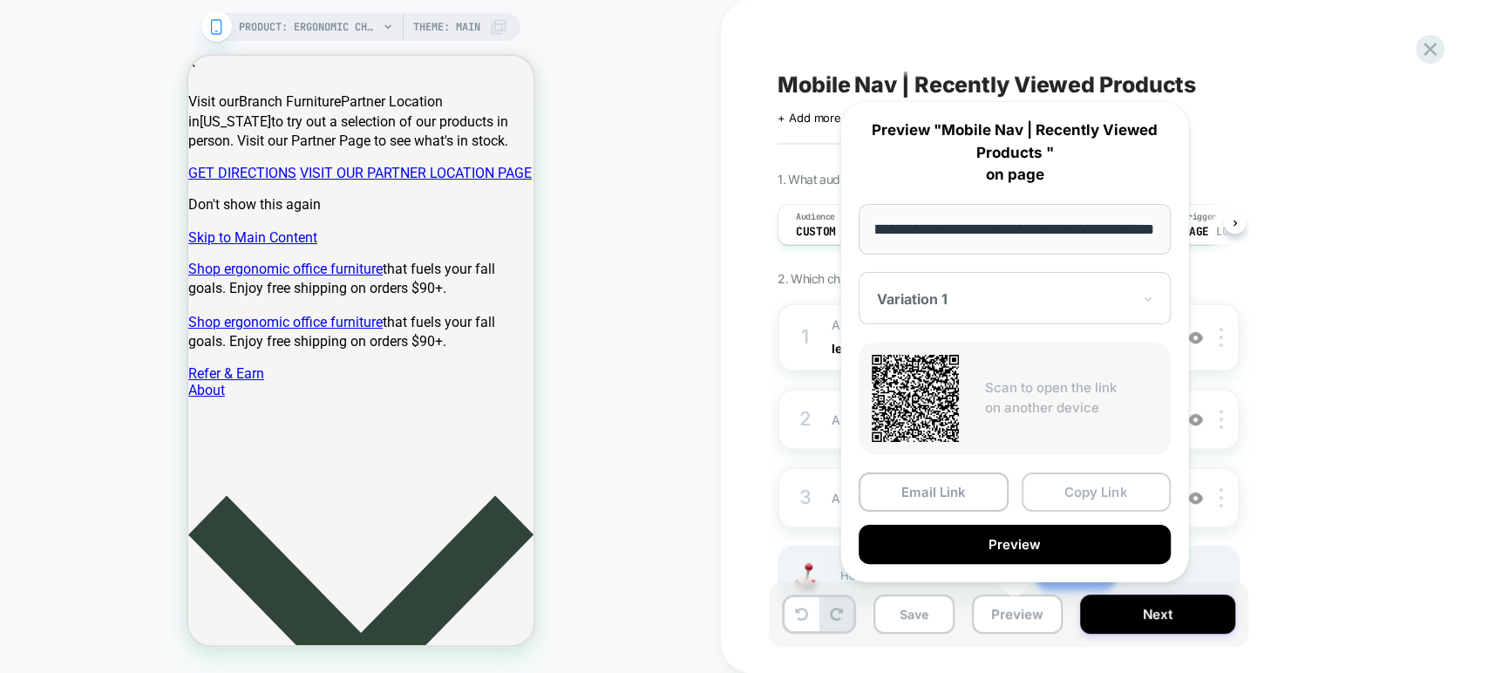
scroll to position [0, 0]
click at [1087, 494] on button "Copy Link" at bounding box center [1097, 491] width 150 height 39
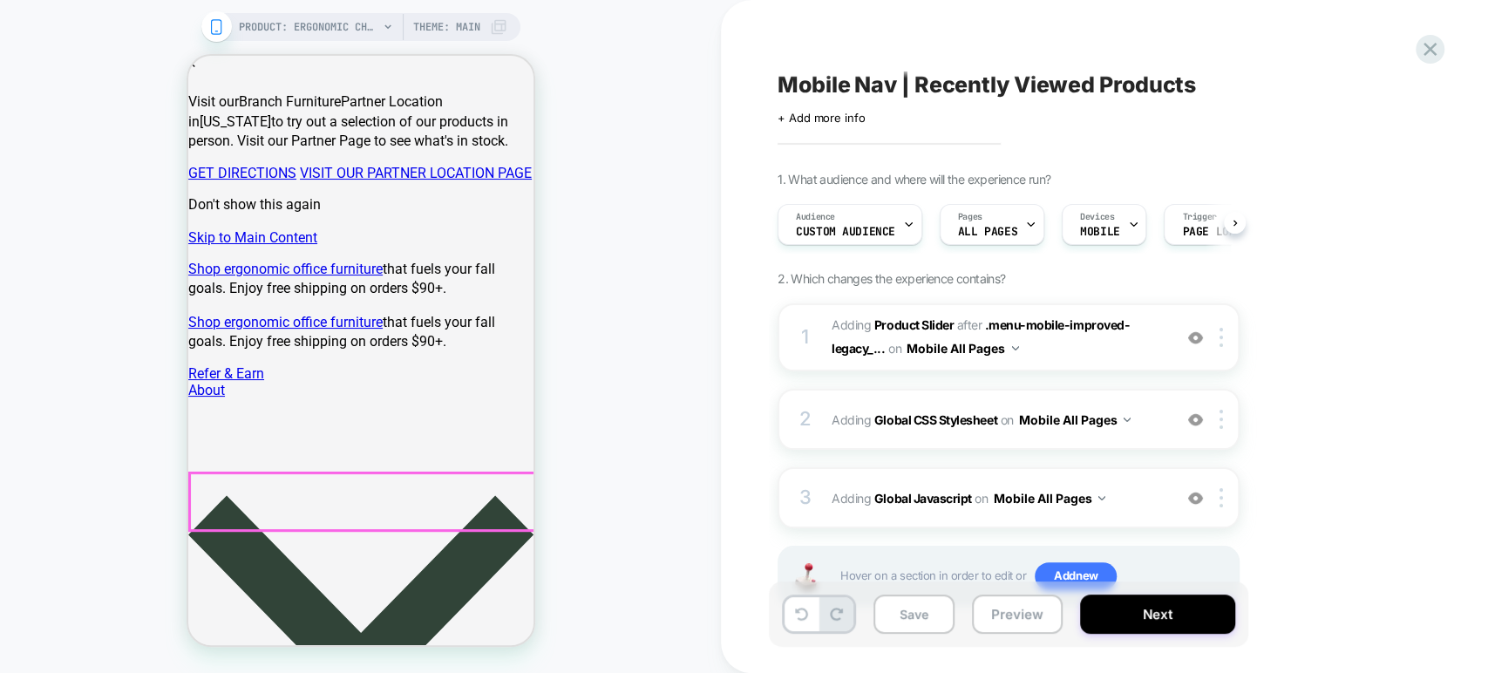
scroll to position [537, 0]
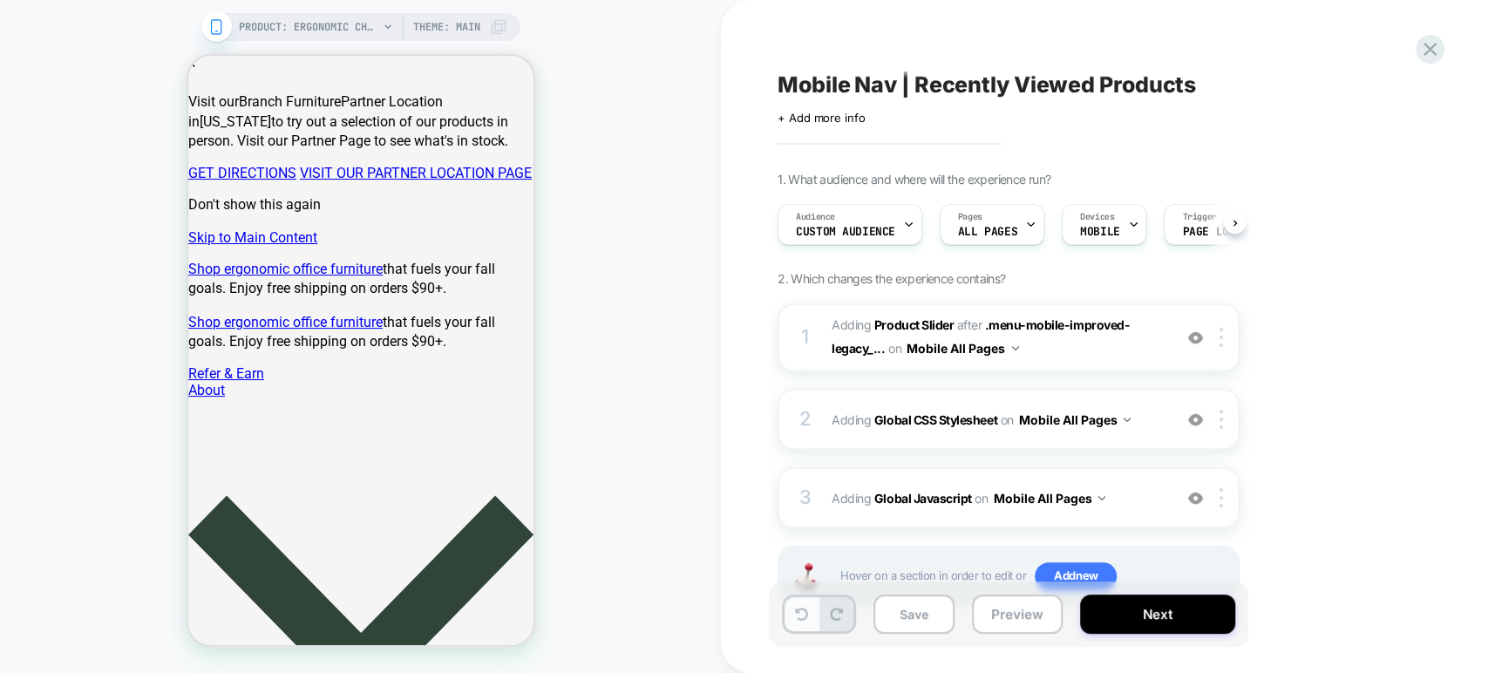
click at [796, 616] on icon at bounding box center [801, 614] width 13 height 13
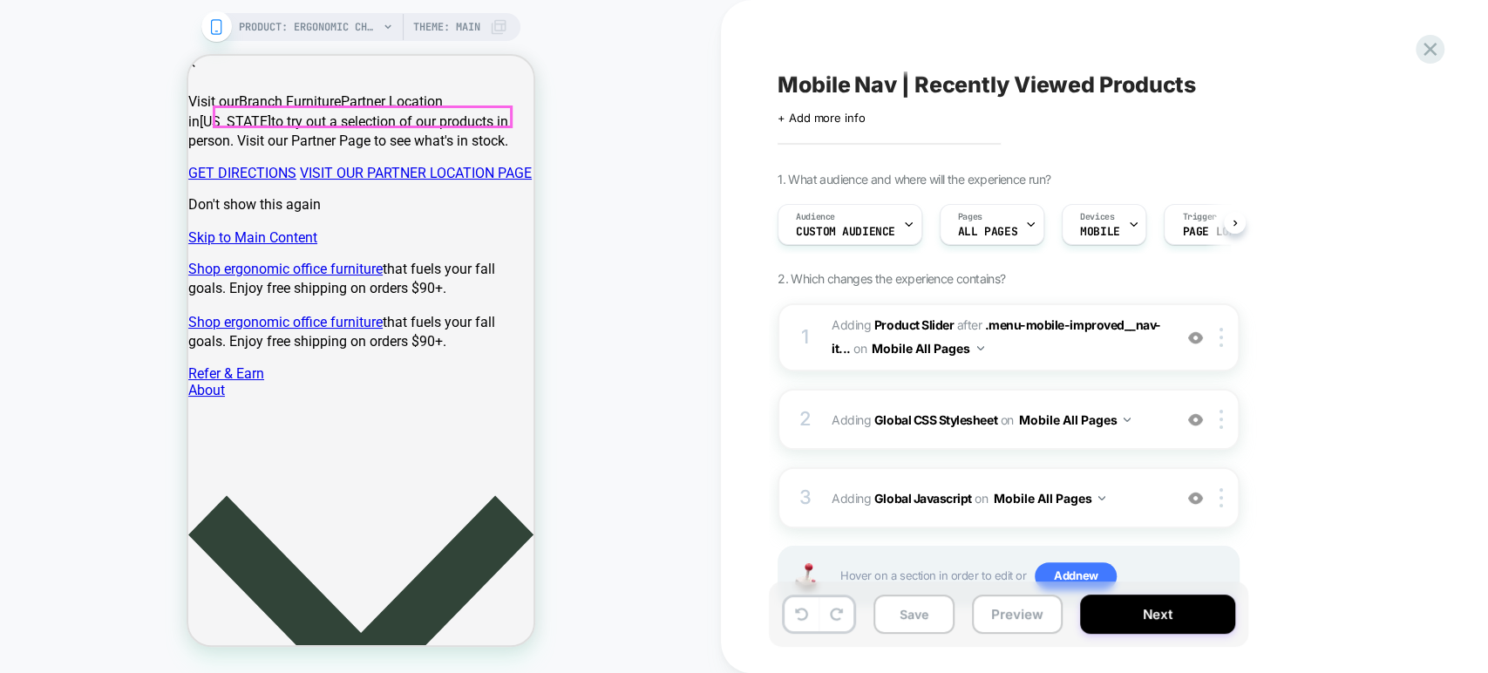
click at [1218, 339] on div at bounding box center [1224, 337] width 29 height 19
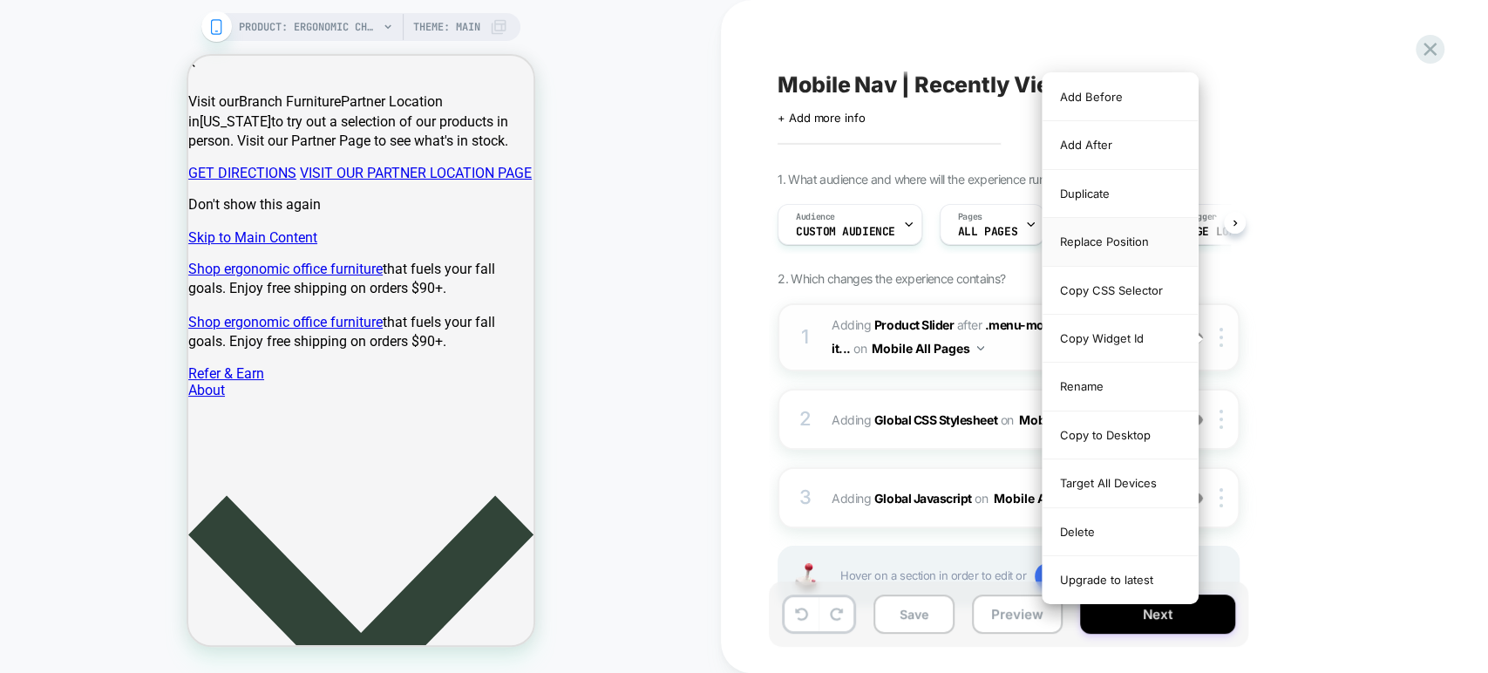
click at [1116, 239] on div "Replace Position" at bounding box center [1119, 242] width 155 height 48
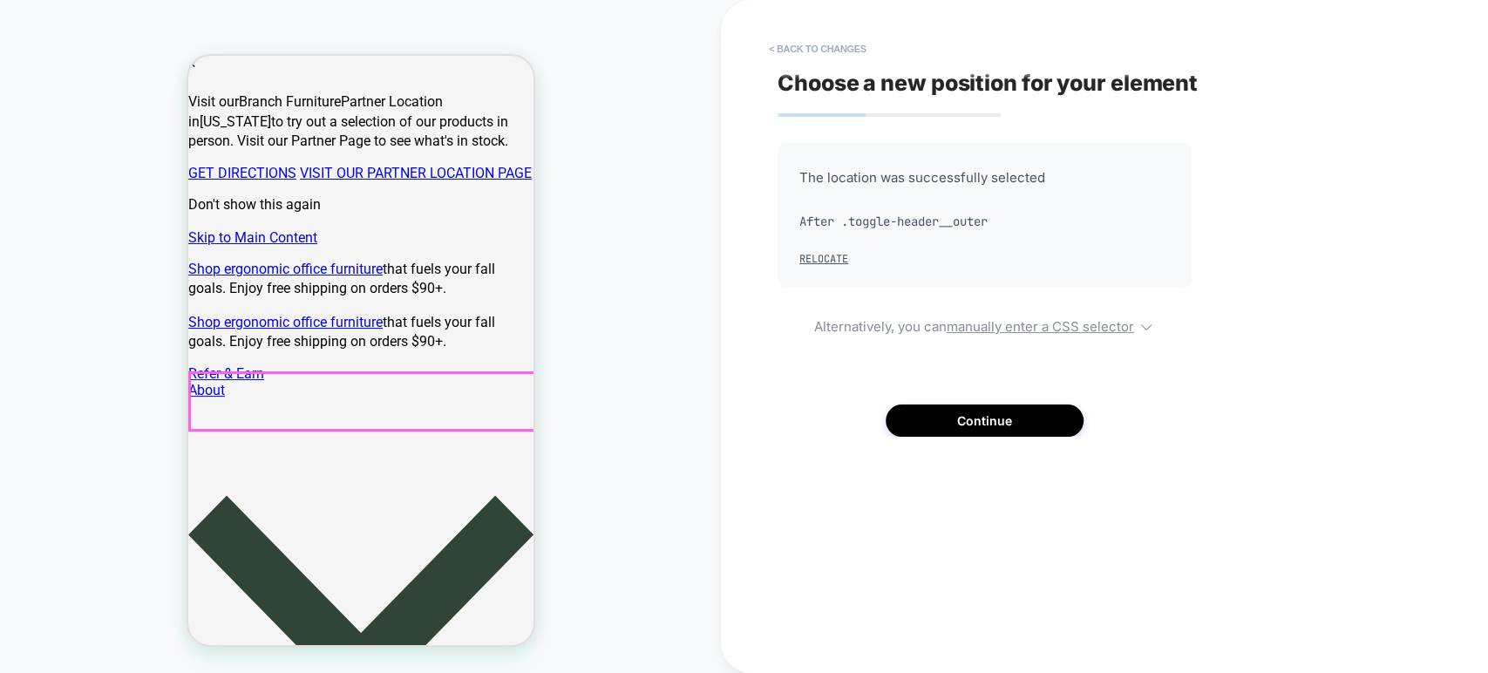
scroll to position [174, 0]
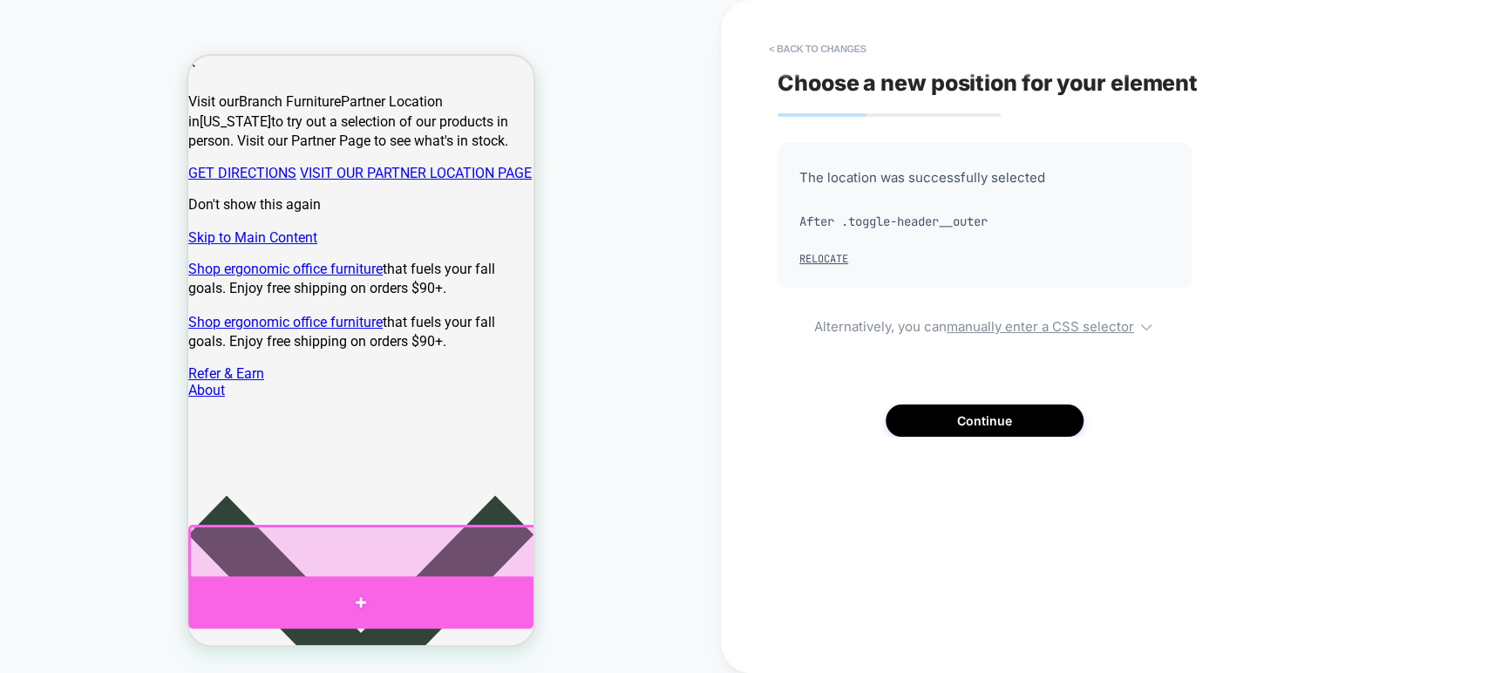
click at [360, 604] on div at bounding box center [359, 602] width 345 height 52
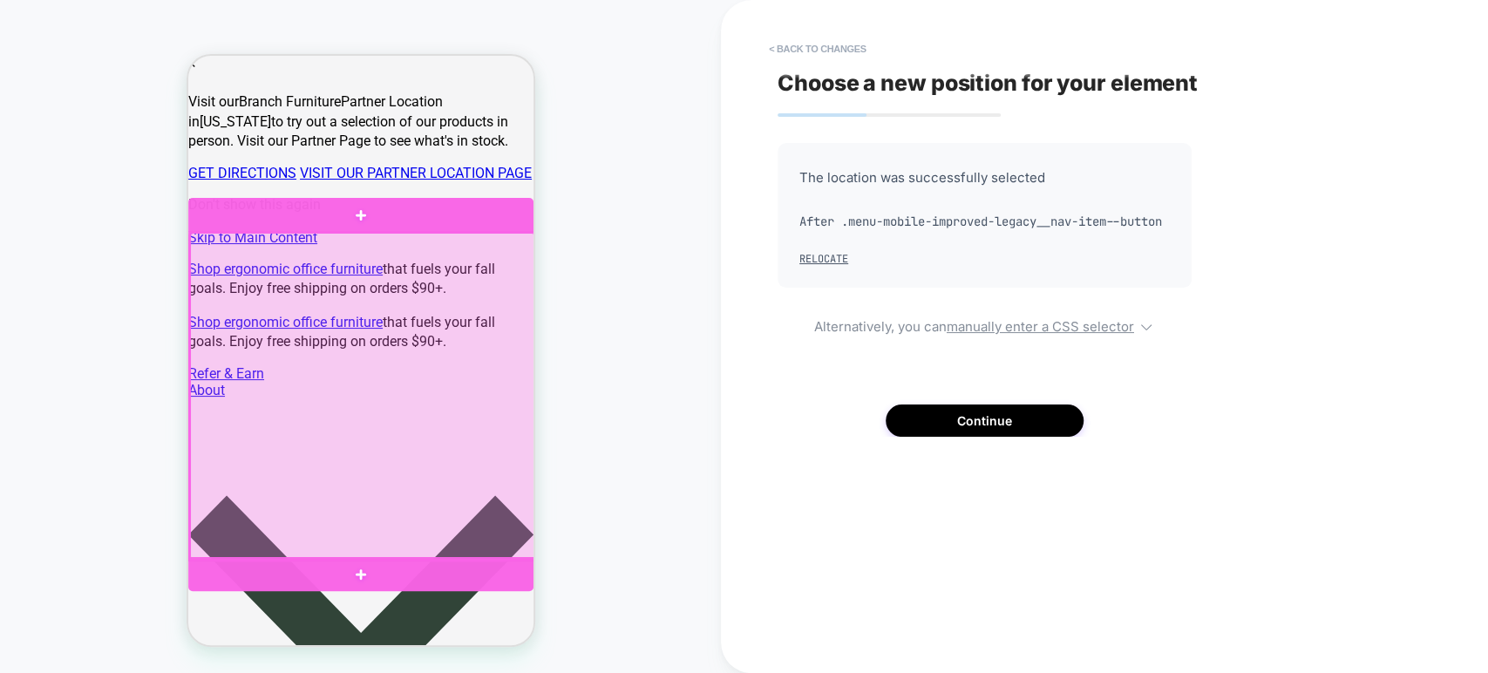
scroll to position [537, 0]
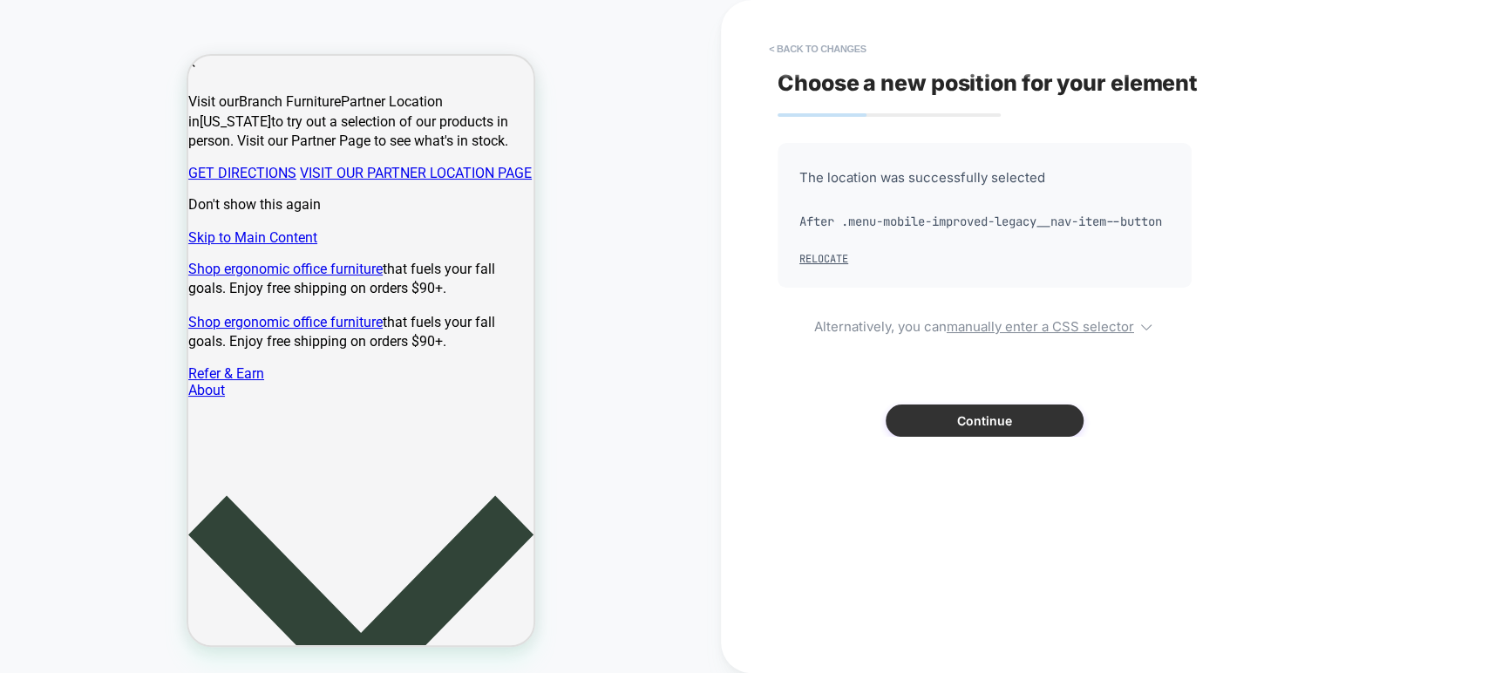
click at [926, 437] on button "Continue" at bounding box center [985, 420] width 198 height 32
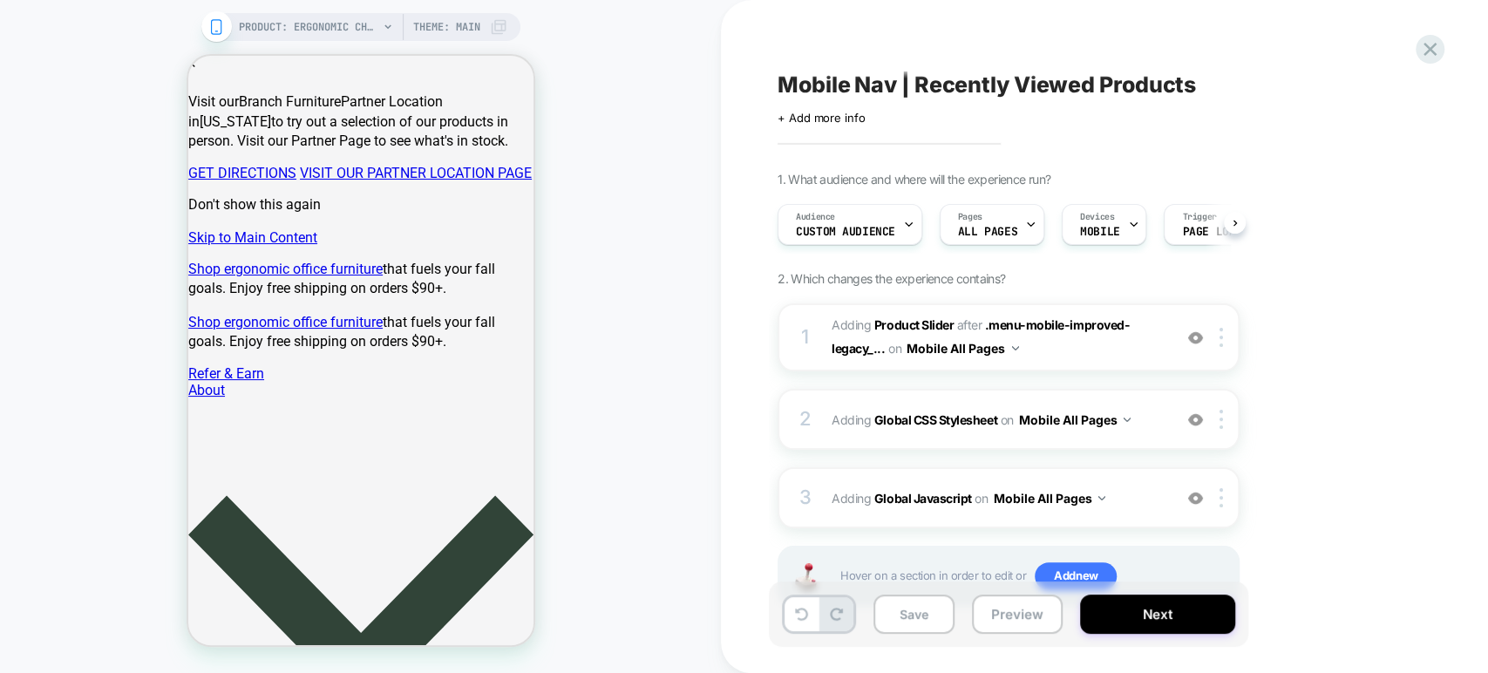
scroll to position [0, 0]
click at [1015, 611] on button "Preview" at bounding box center [1017, 613] width 91 height 39
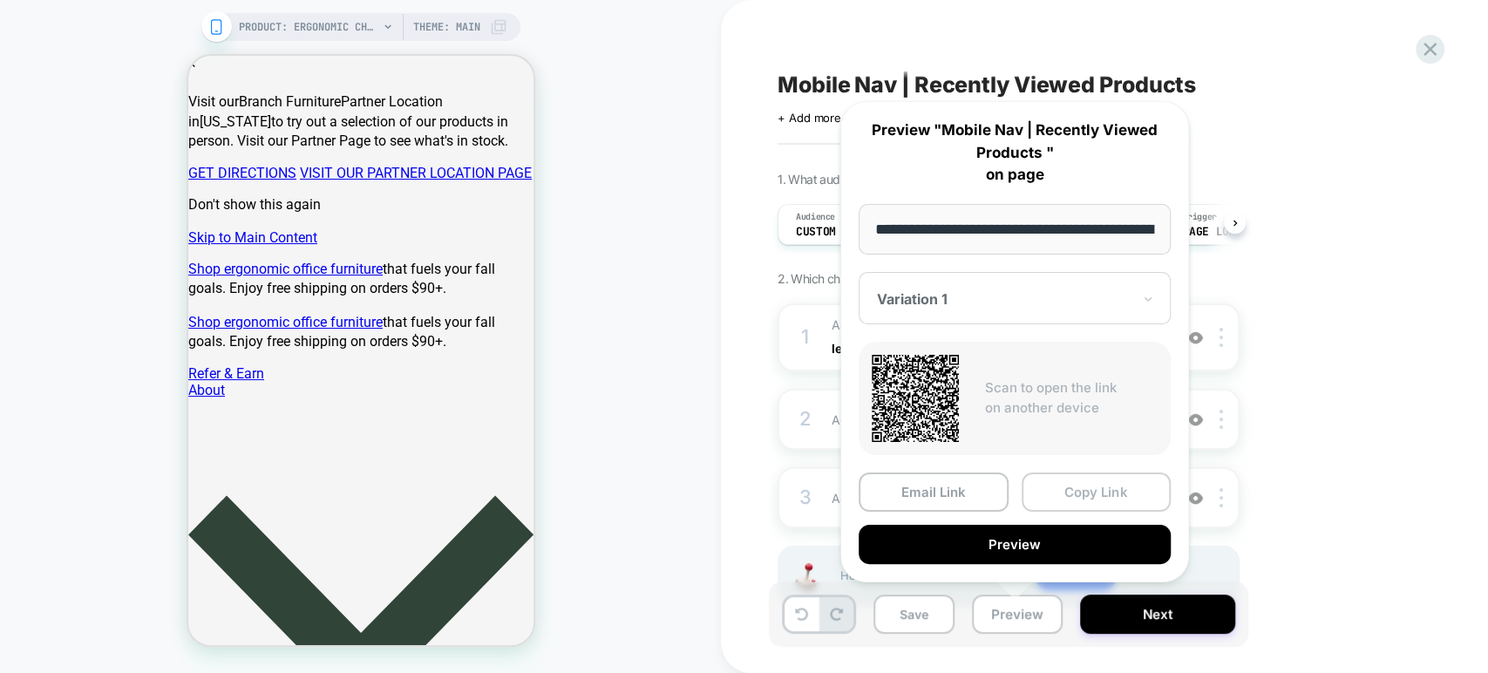
click at [1070, 489] on button "Copy Link" at bounding box center [1097, 491] width 150 height 39
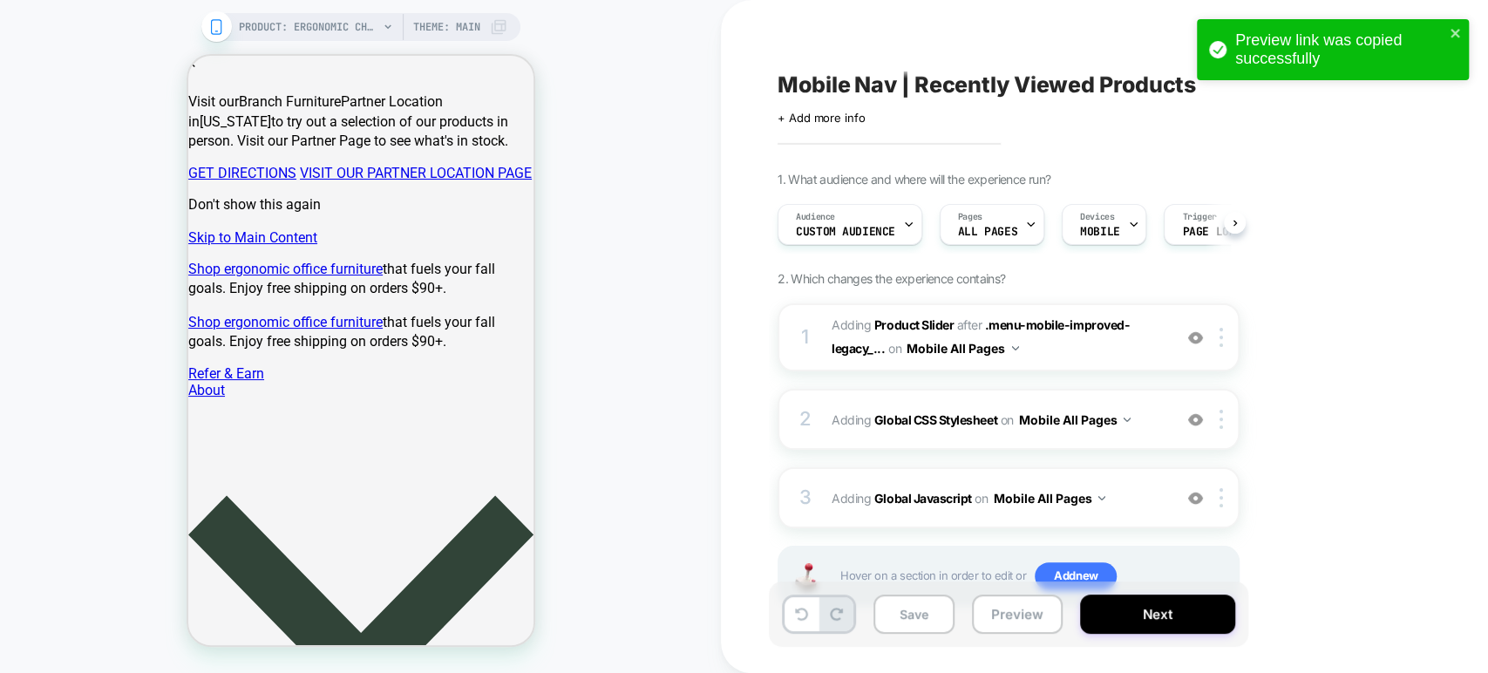
click at [1339, 439] on div "1. What audience and where will the experience run? Audience Custom Audience Pa…" at bounding box center [1095, 411] width 636 height 479
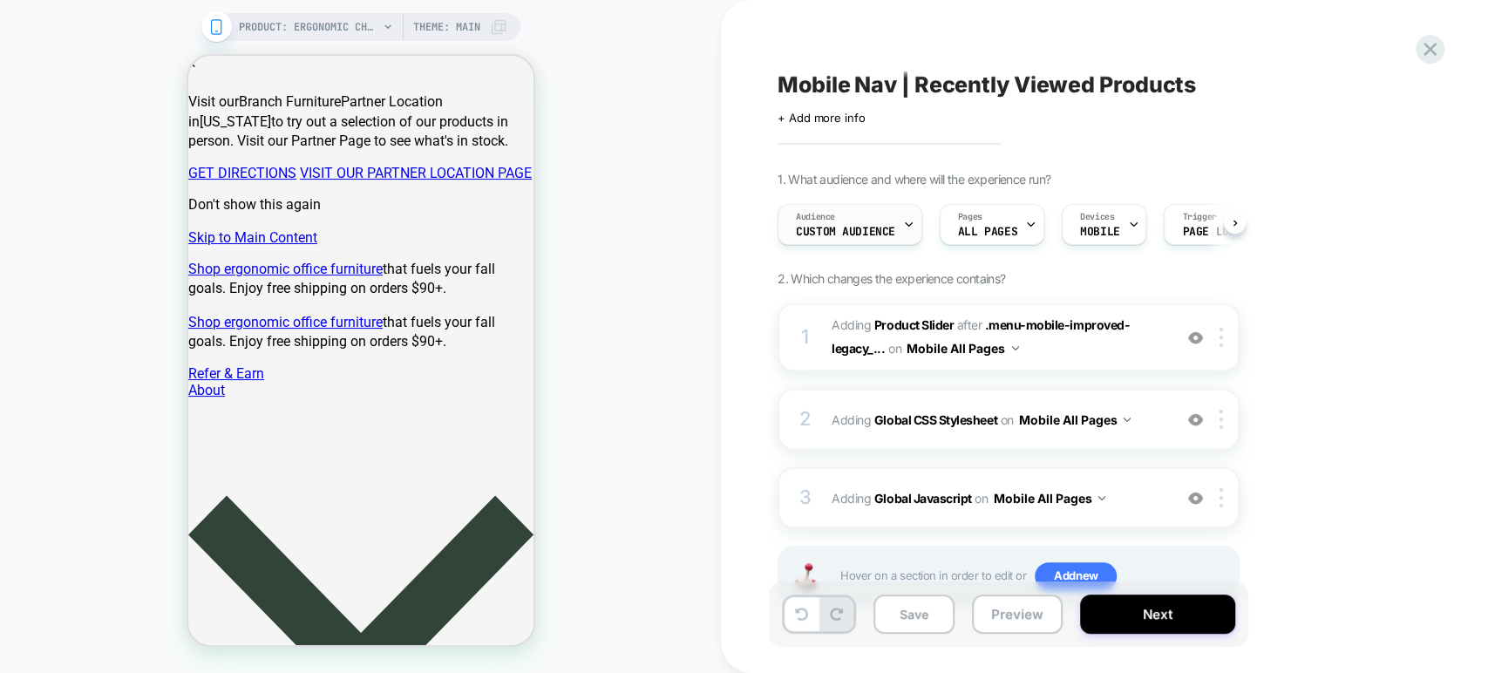
click at [903, 225] on icon at bounding box center [908, 224] width 11 height 11
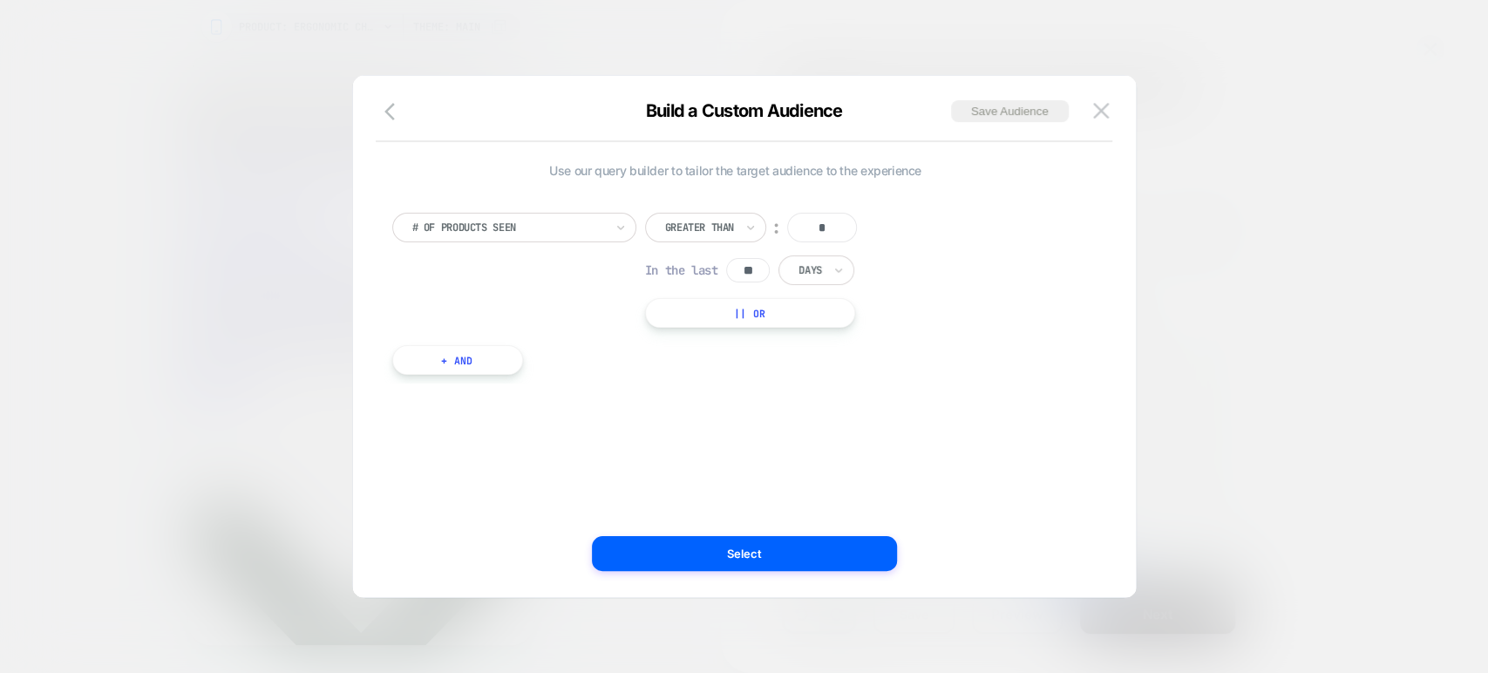
click at [1306, 219] on div at bounding box center [744, 336] width 1488 height 673
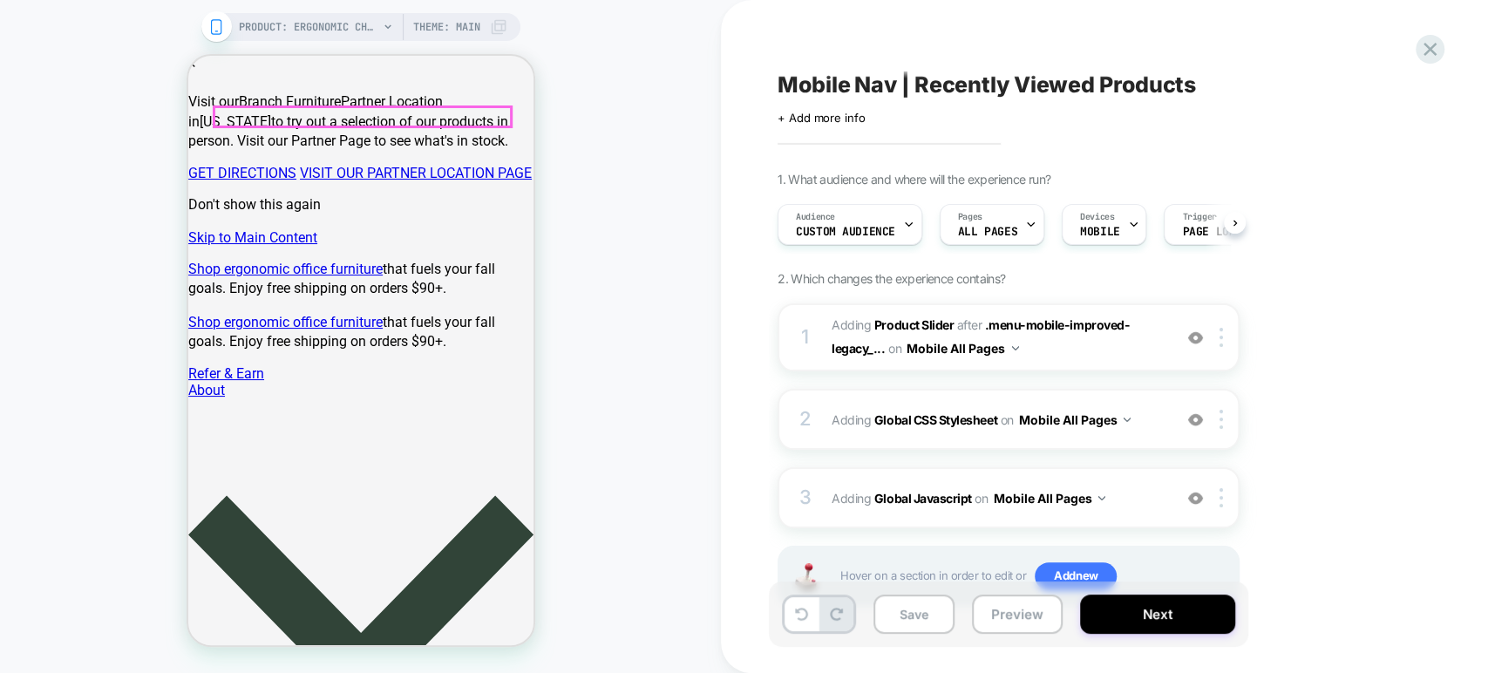
click at [795, 618] on icon at bounding box center [801, 614] width 13 height 13
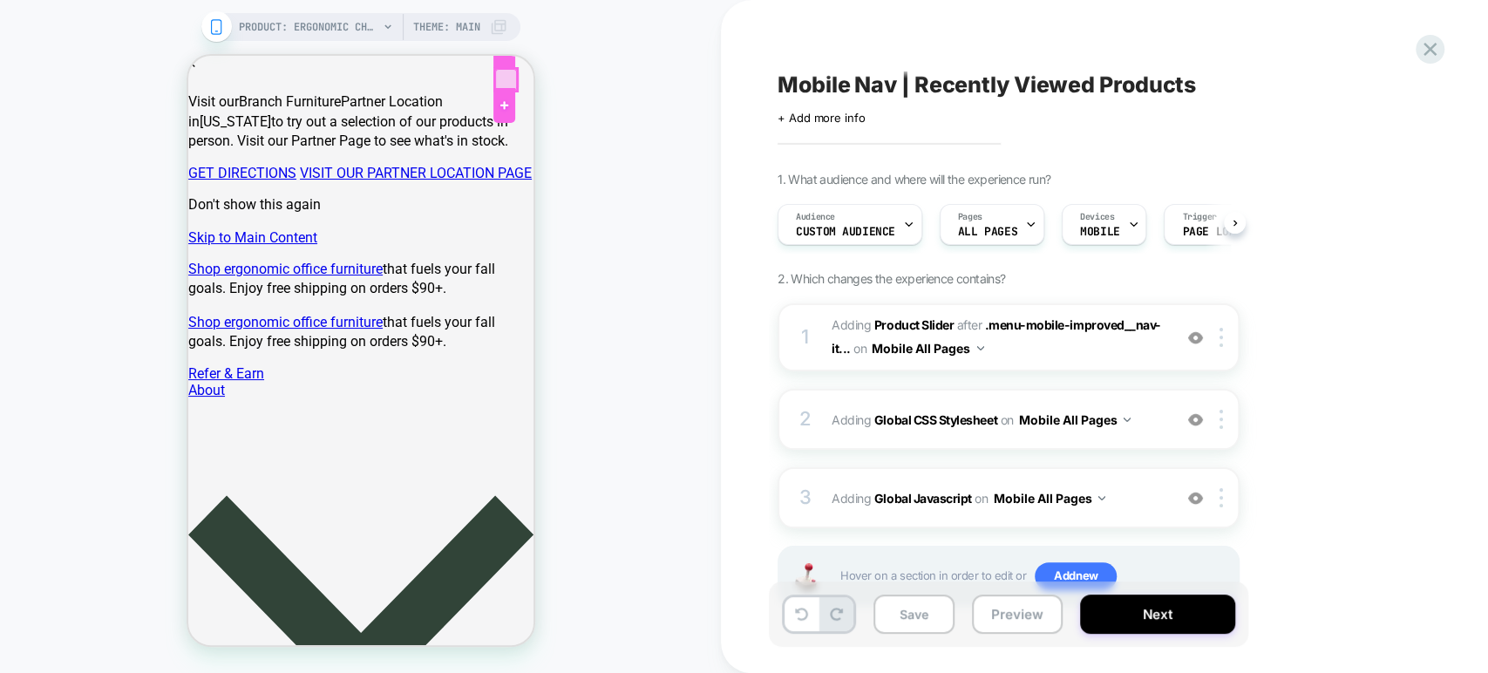
click at [502, 73] on div at bounding box center [505, 80] width 22 height 22
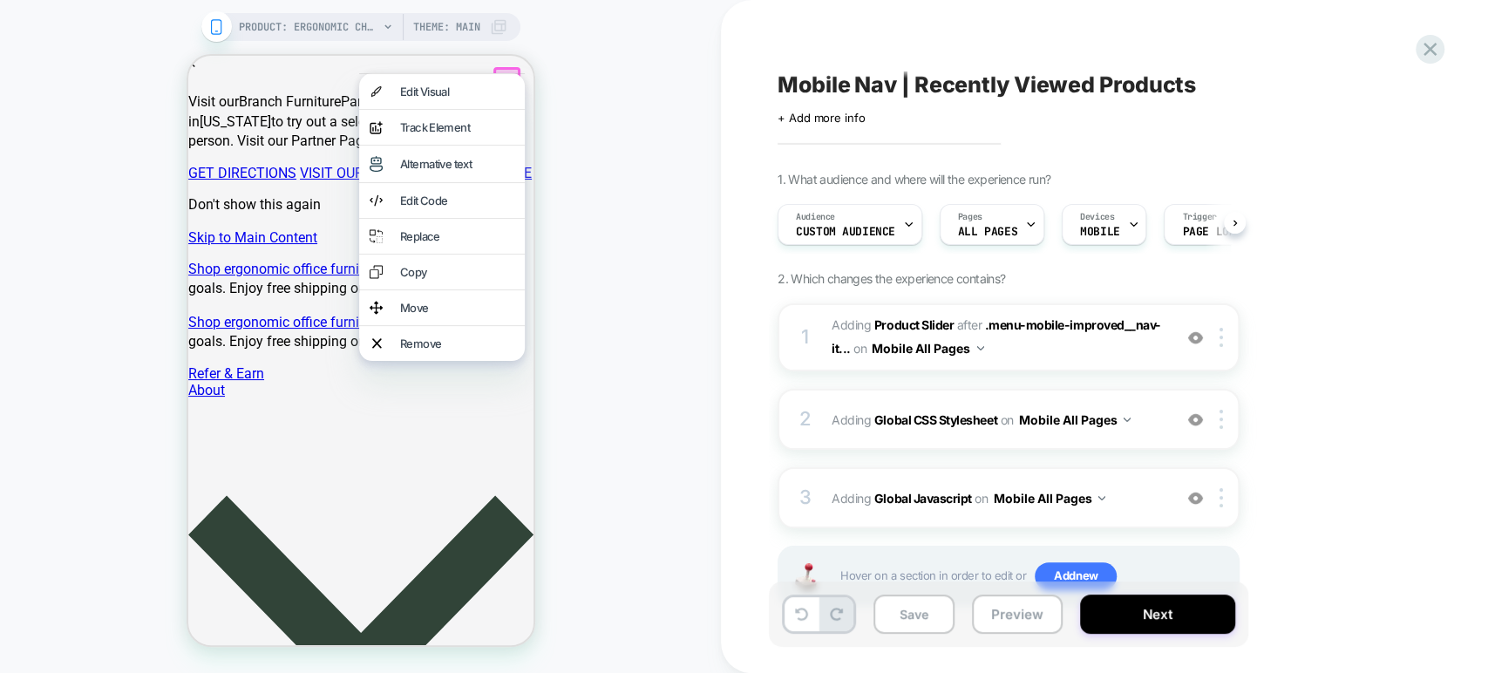
click at [606, 96] on div "PRODUCT: Ergonomic Chair PRODUCT: Ergonomic Chair Theme: MAIN" at bounding box center [360, 336] width 721 height 638
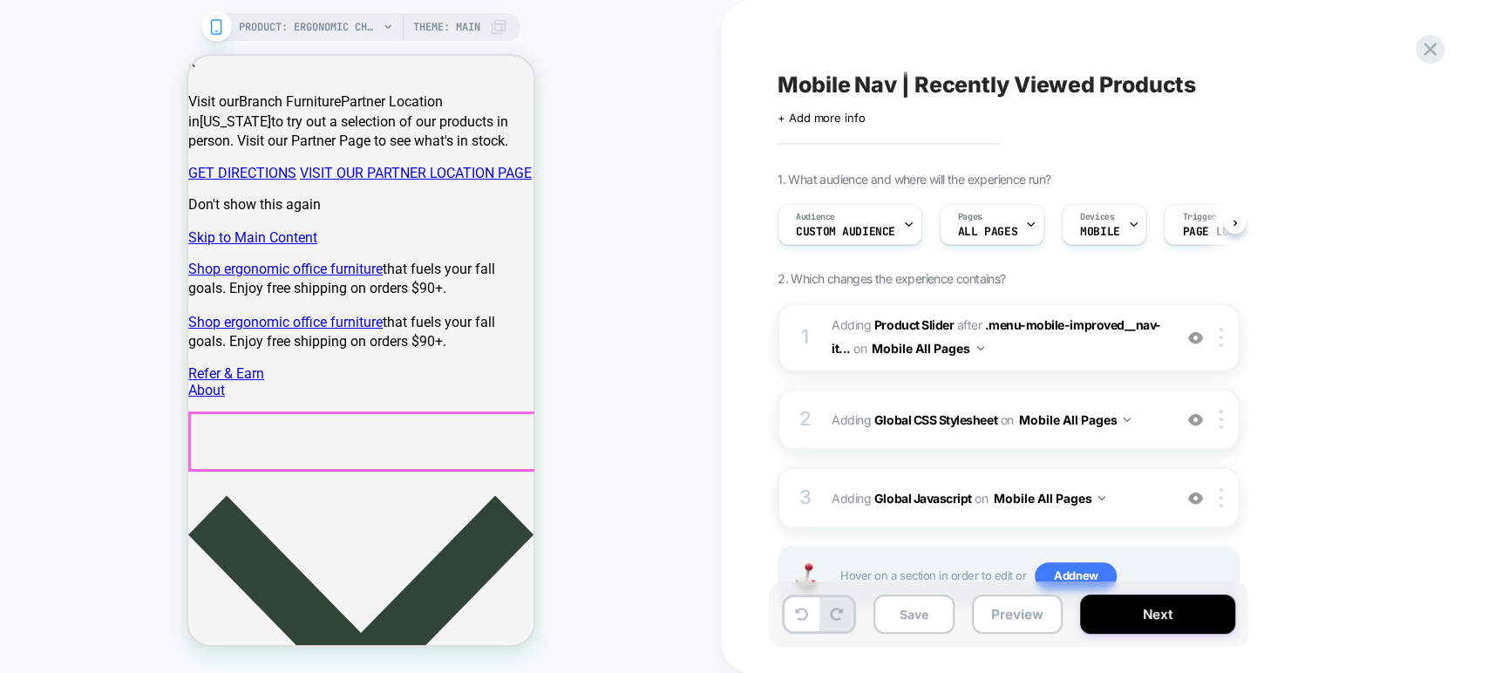
scroll to position [173, 0]
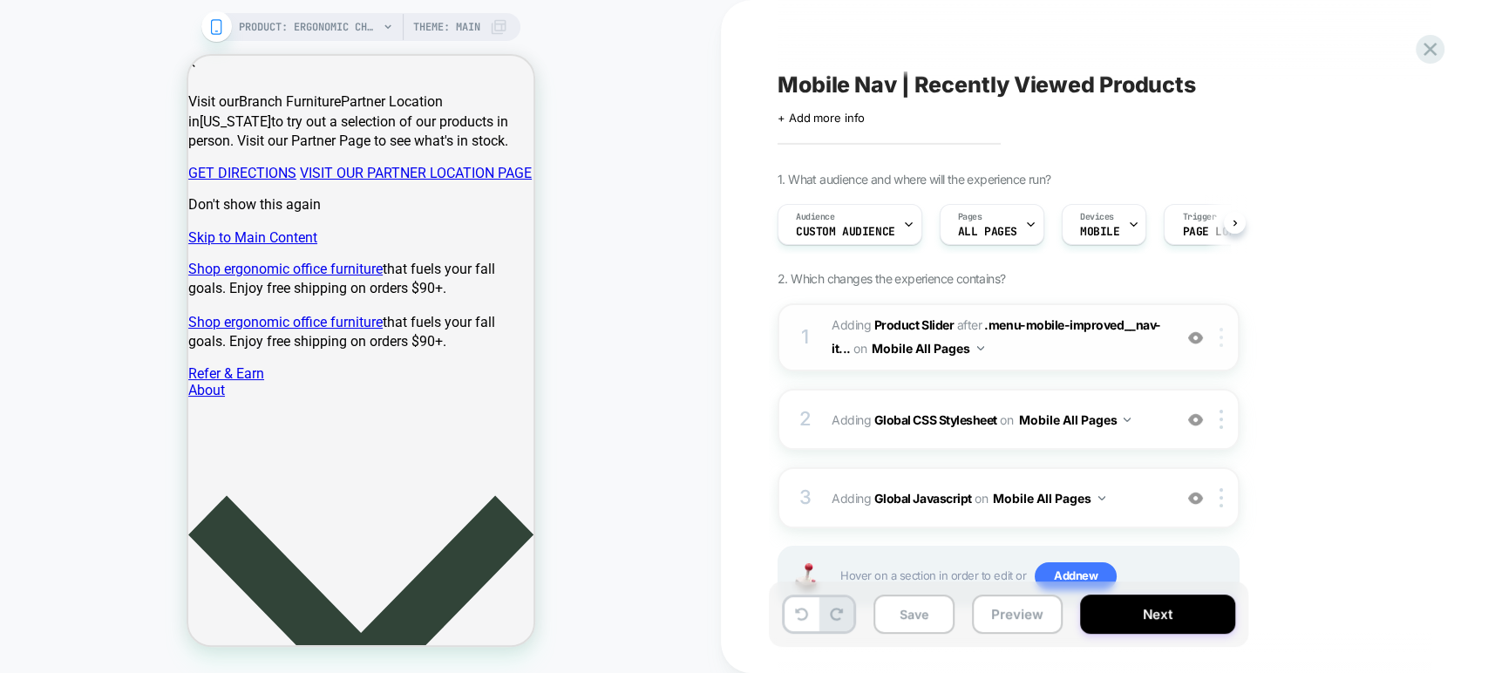
click at [1224, 335] on div at bounding box center [1224, 337] width 29 height 19
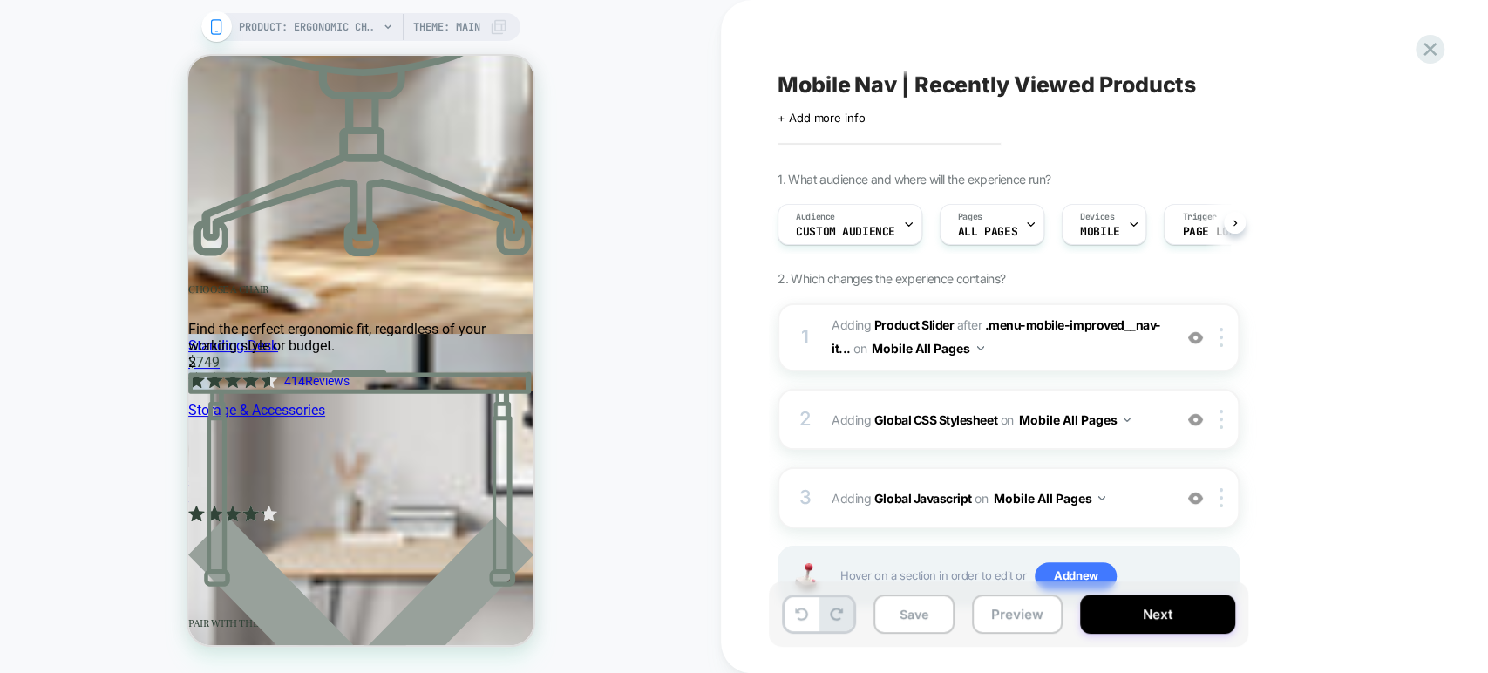
scroll to position [8618, 0]
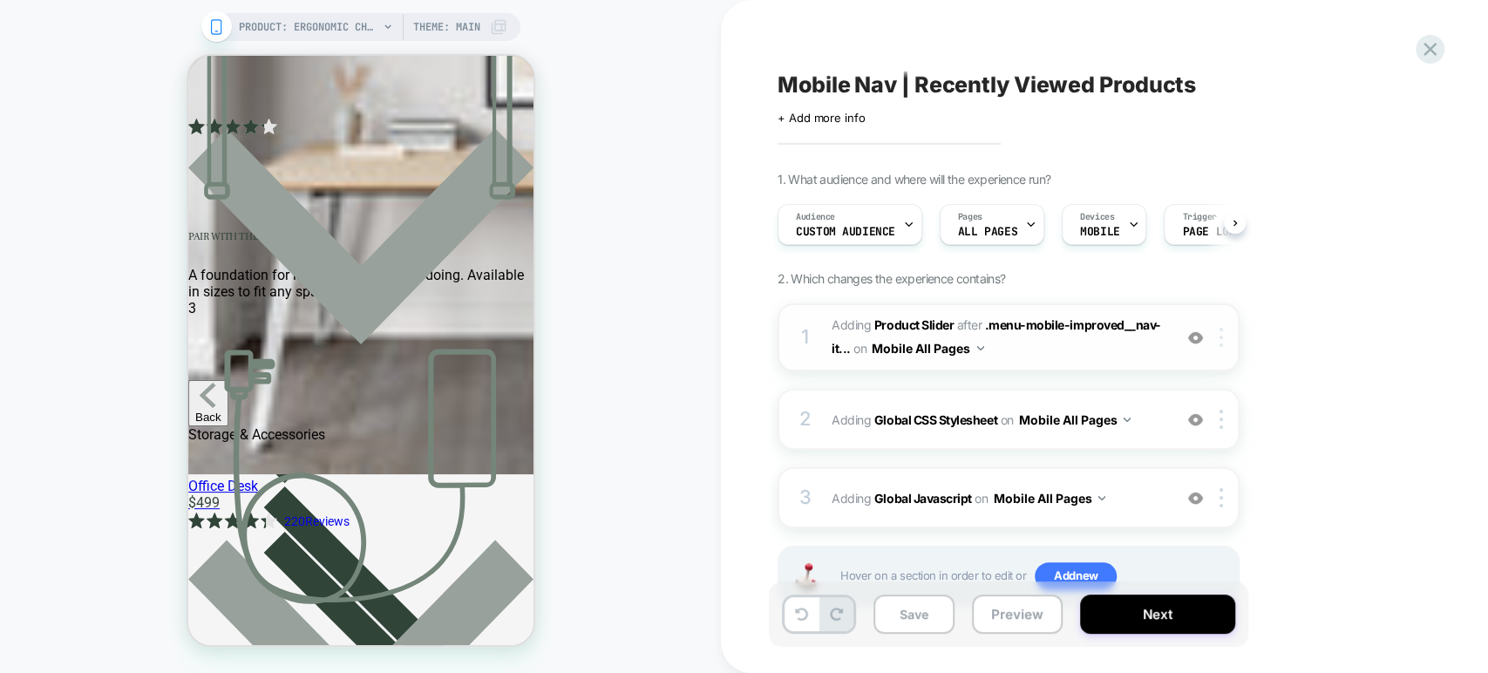
click at [1224, 344] on div at bounding box center [1224, 337] width 29 height 19
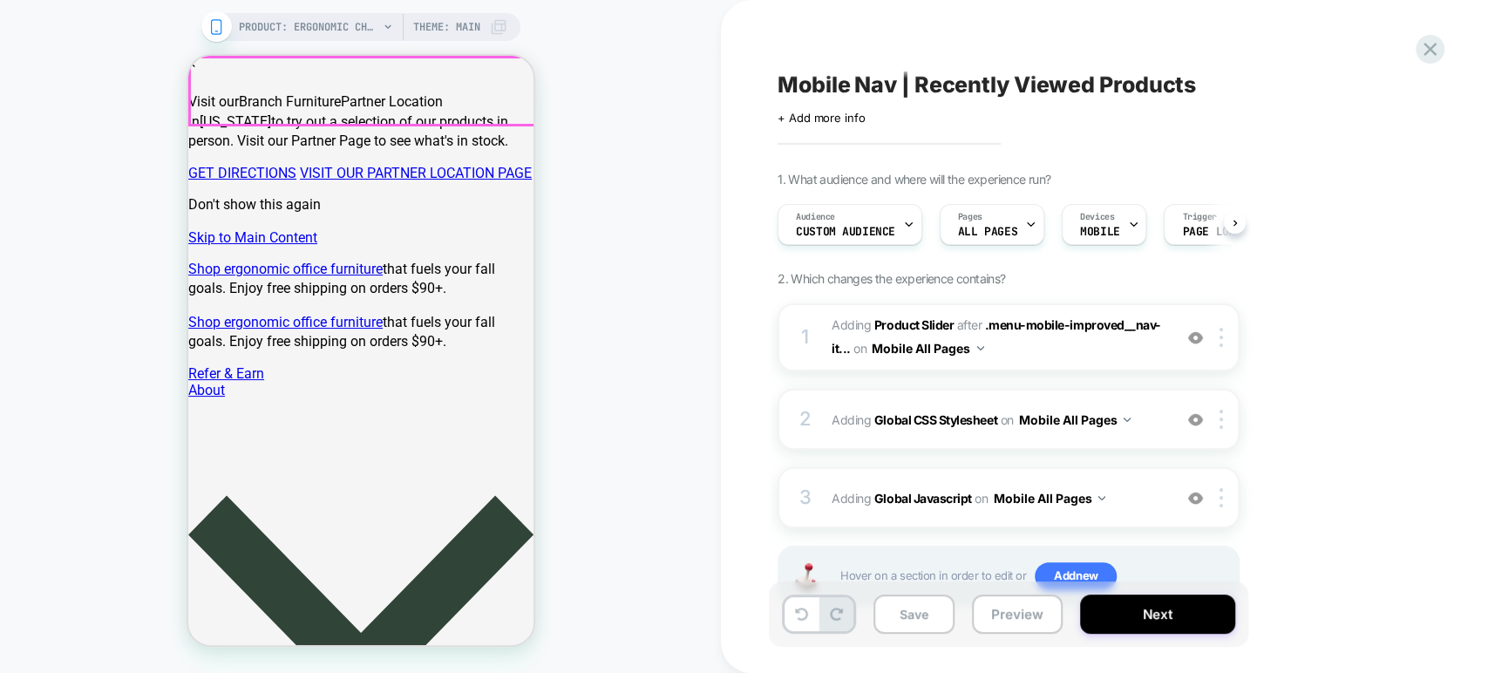
scroll to position [173, 0]
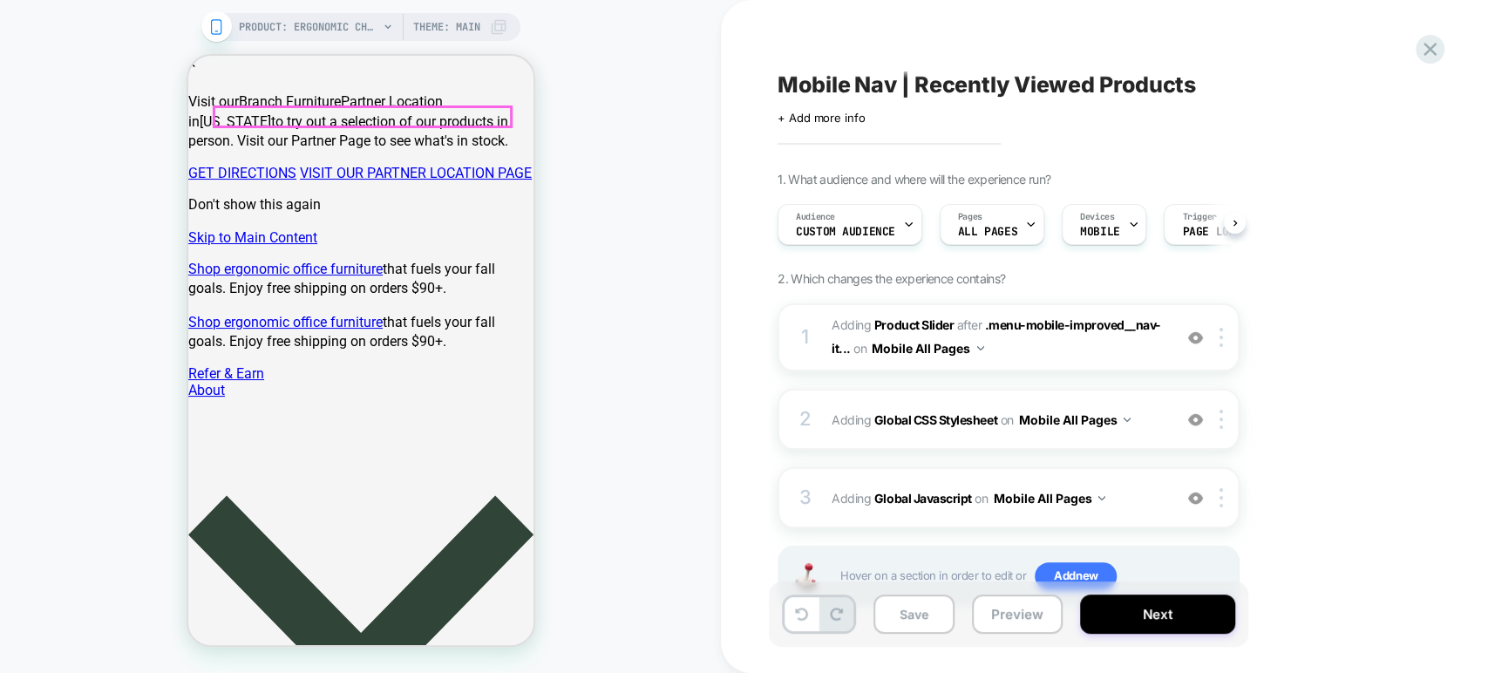
click at [1222, 339] on img at bounding box center [1220, 337] width 3 height 19
click at [1223, 338] on div at bounding box center [1224, 337] width 29 height 19
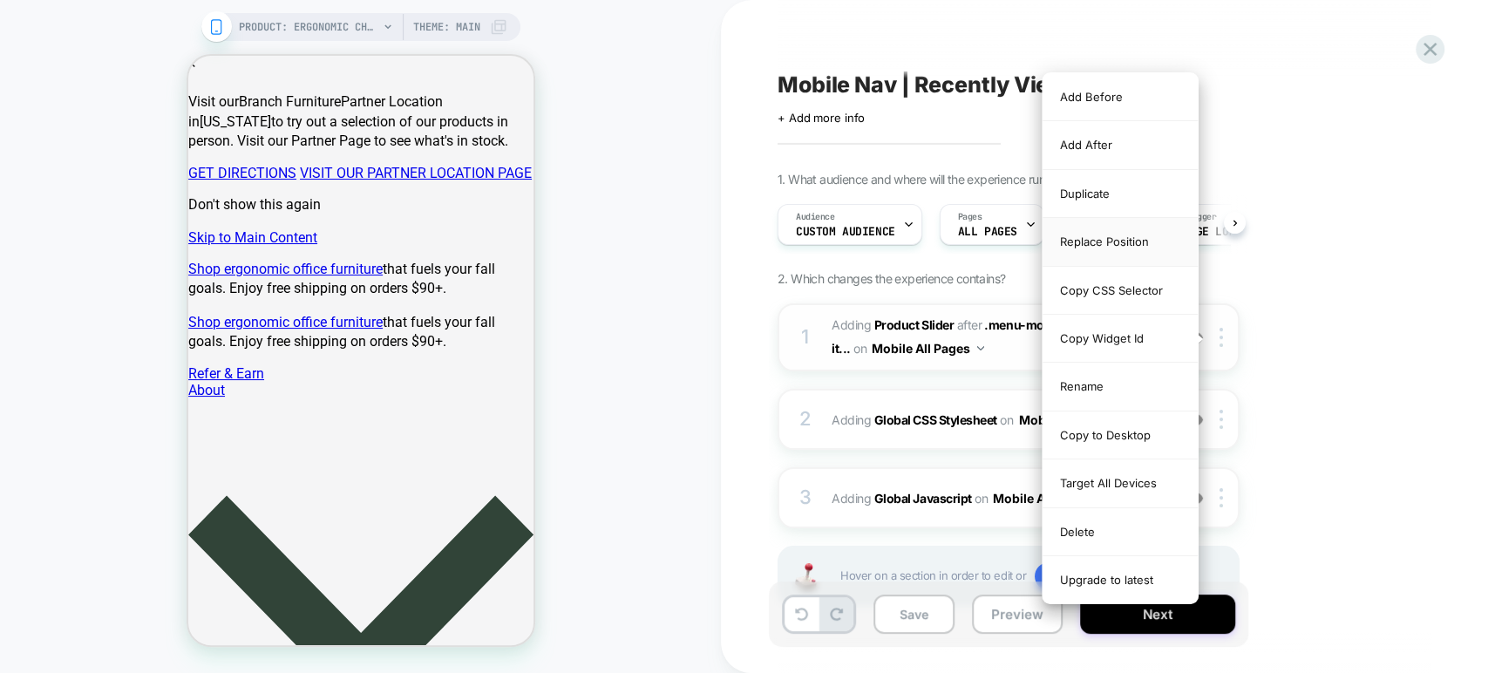
click at [1121, 239] on div "Replace Position" at bounding box center [1119, 242] width 155 height 48
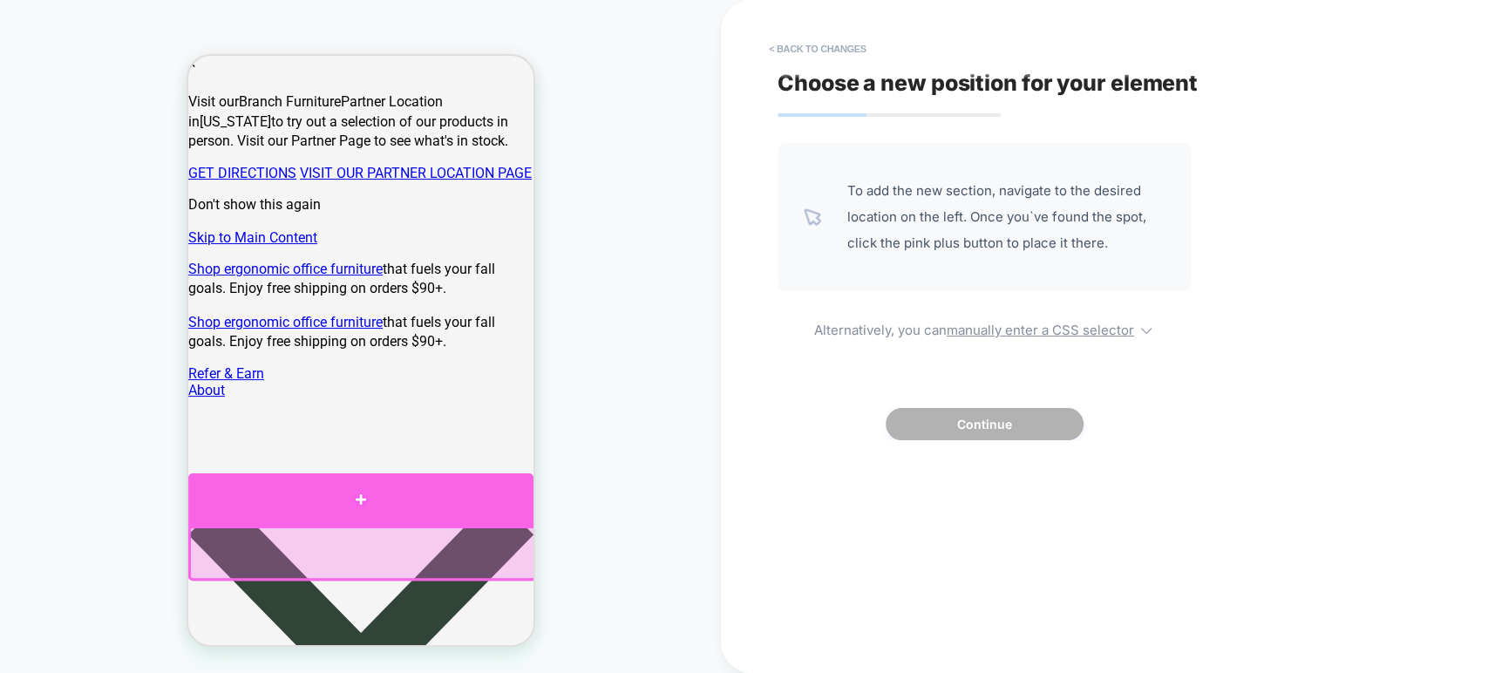
click at [362, 495] on div at bounding box center [359, 499] width 345 height 52
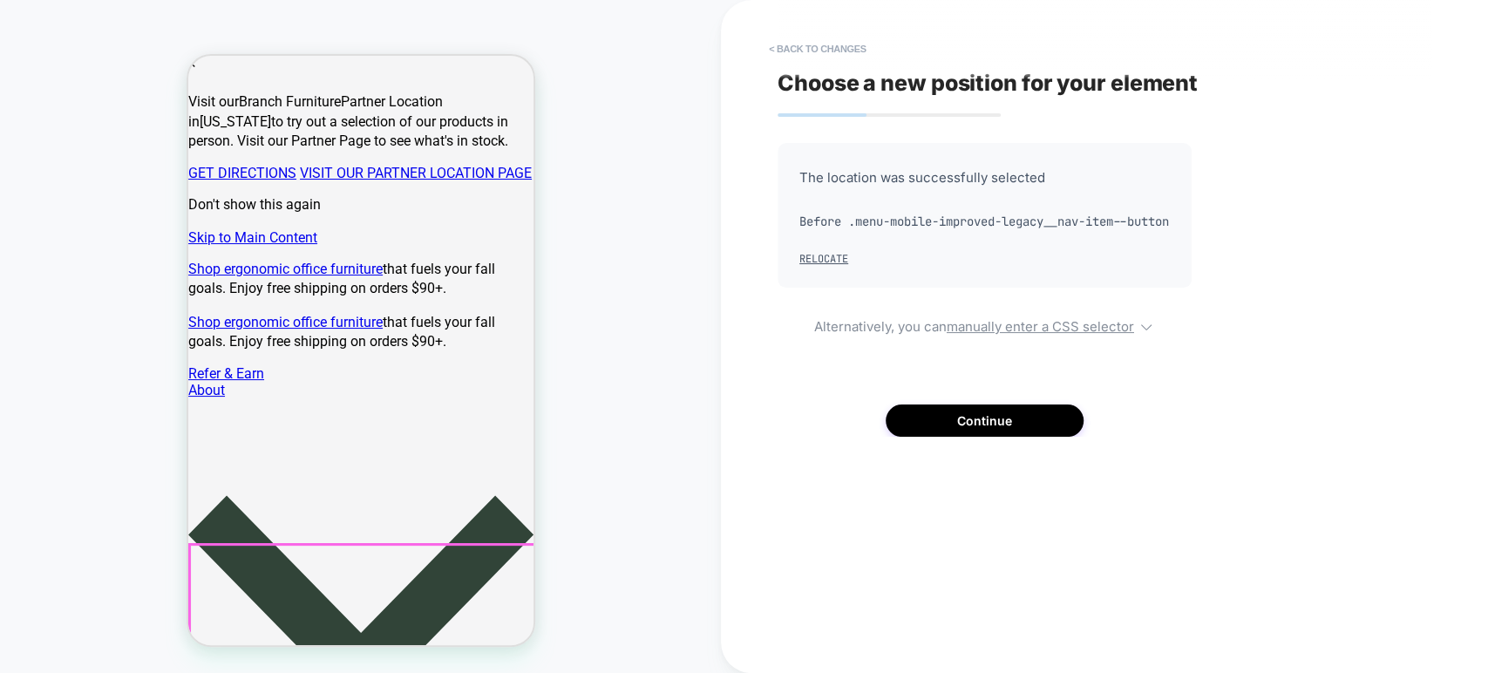
scroll to position [536, 0]
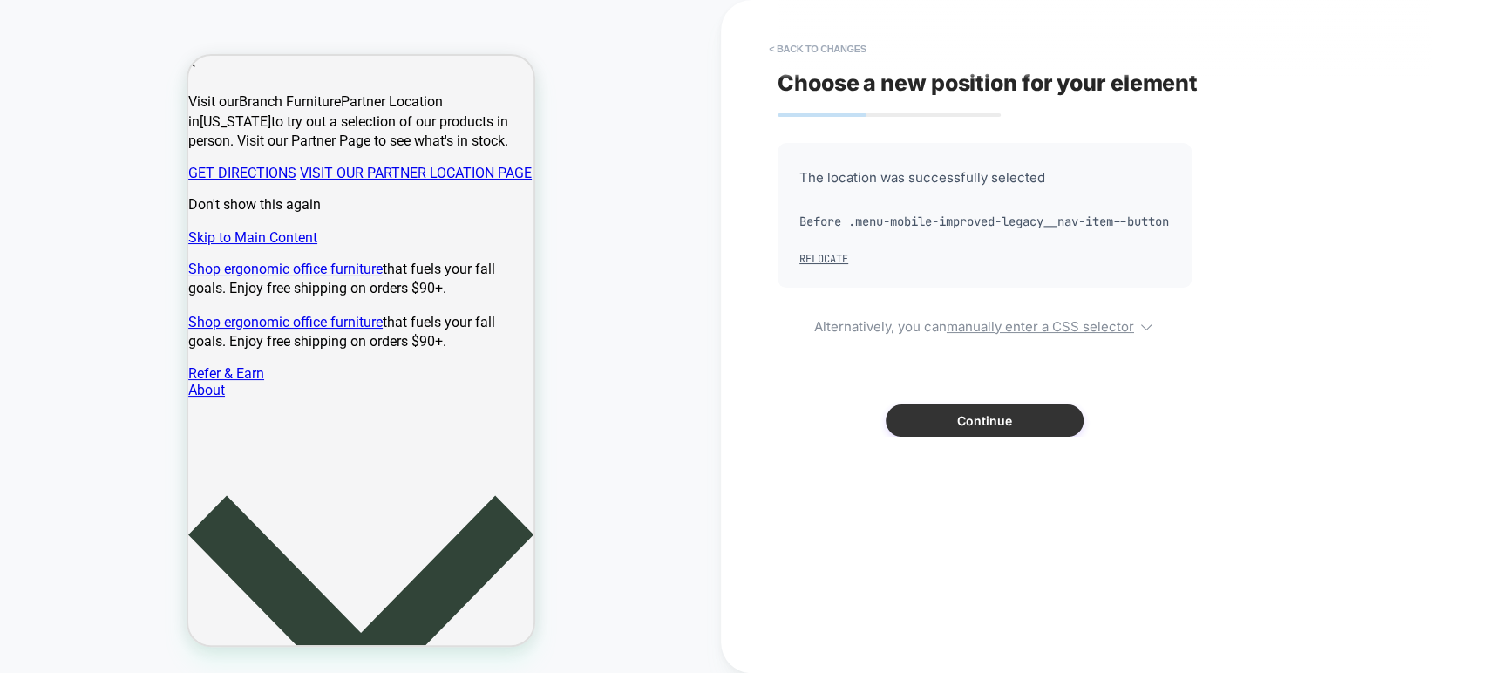
click at [969, 437] on button "Continue" at bounding box center [985, 420] width 198 height 32
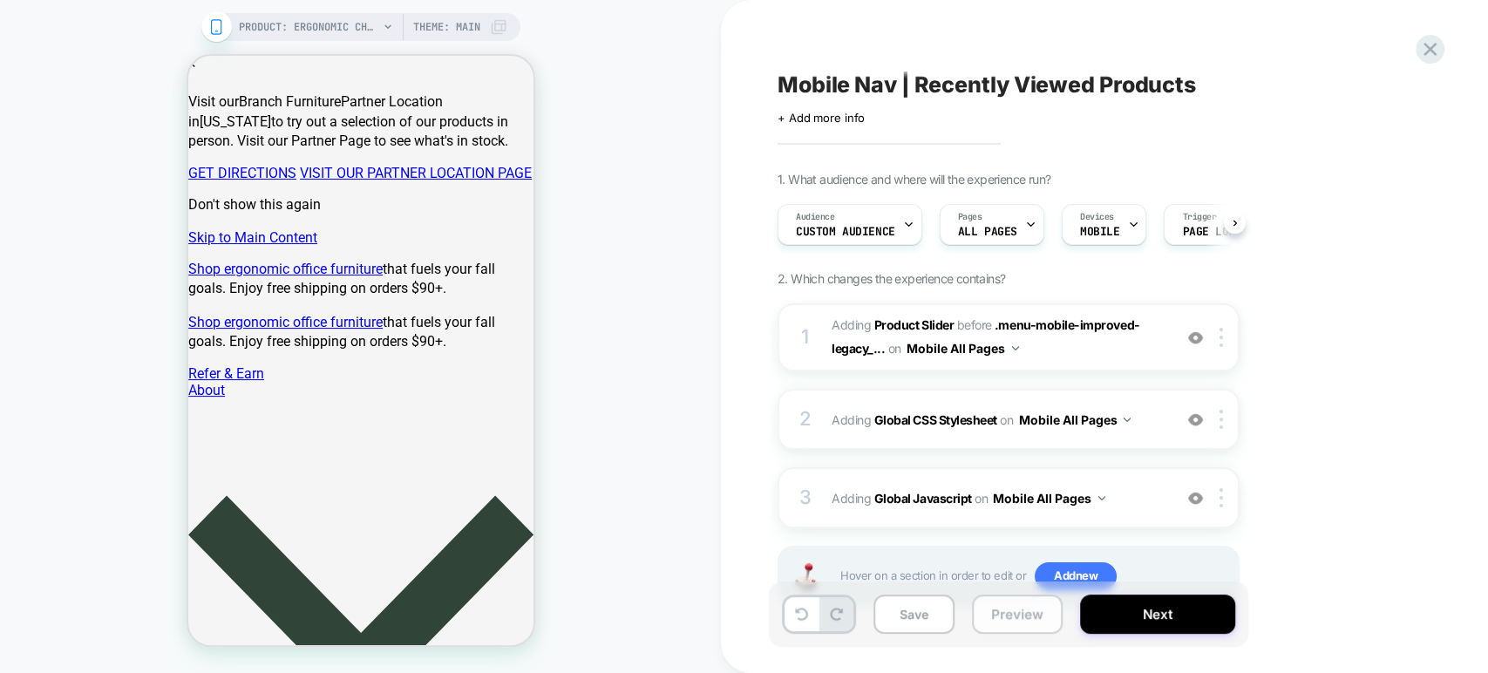
scroll to position [0, 0]
click at [994, 611] on button "Preview" at bounding box center [1017, 613] width 91 height 39
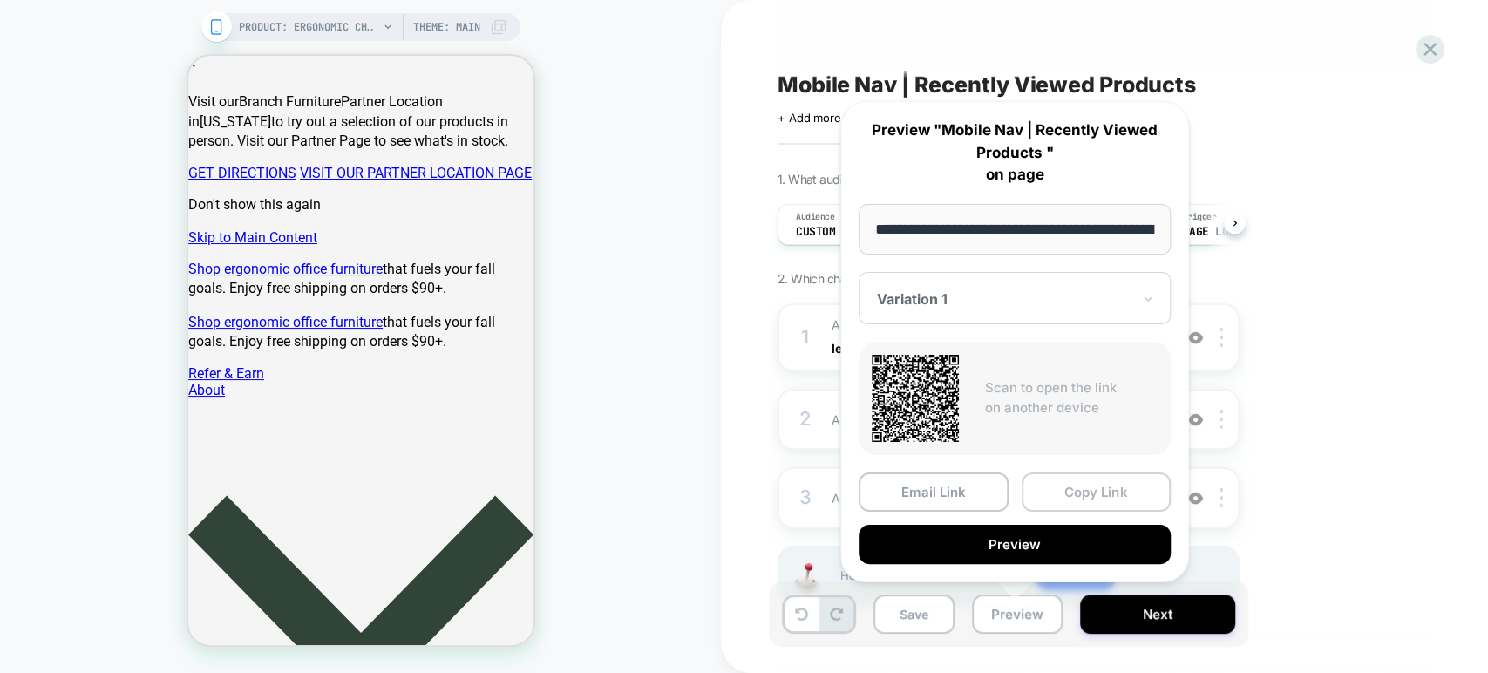
click at [1053, 497] on button "Copy Link" at bounding box center [1097, 491] width 150 height 39
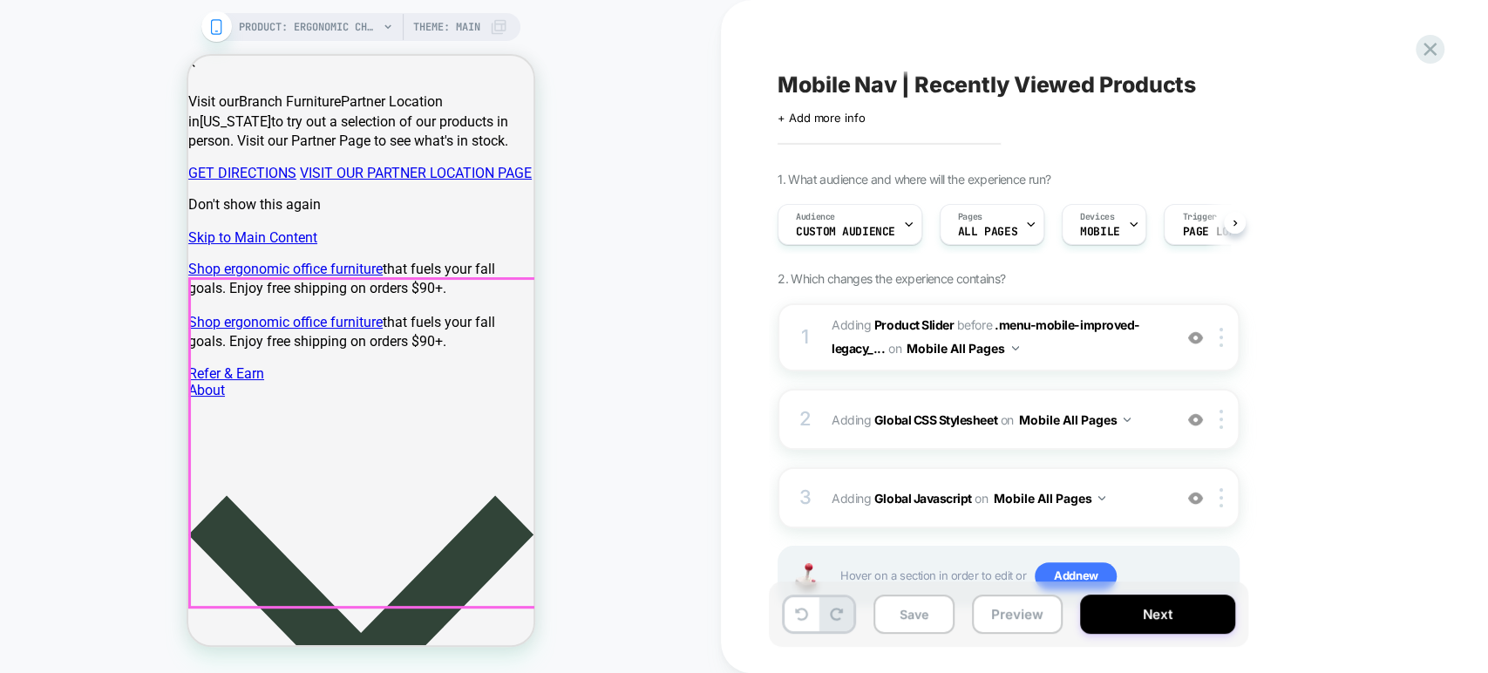
scroll to position [536, 0]
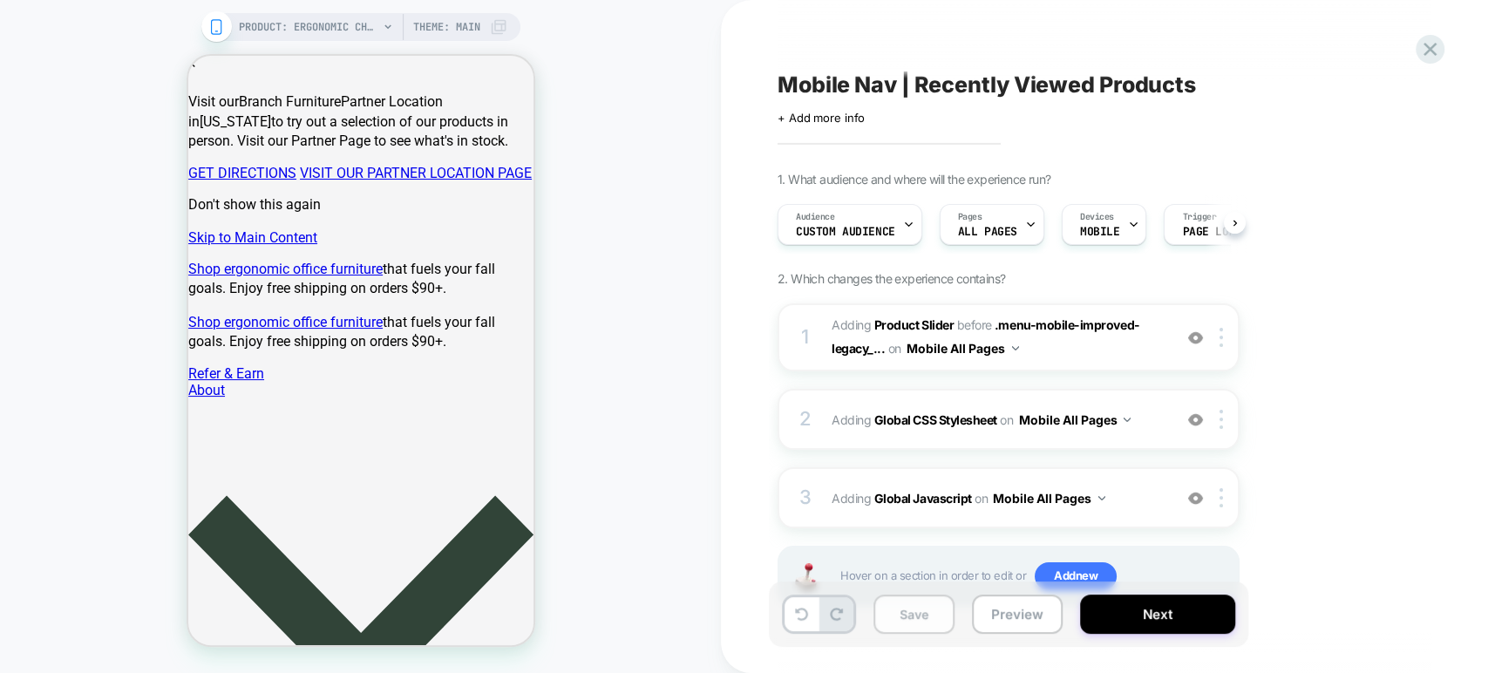
click at [928, 613] on button "Save" at bounding box center [913, 613] width 81 height 39
